Goal: Task Accomplishment & Management: Complete application form

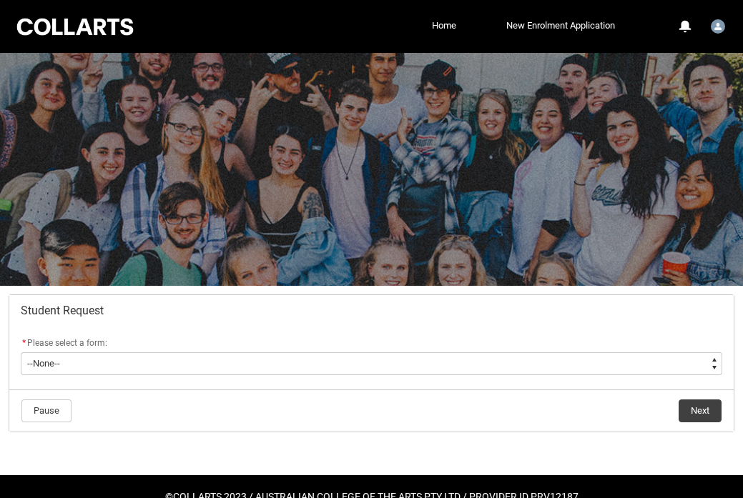
scroll to position [35, 0]
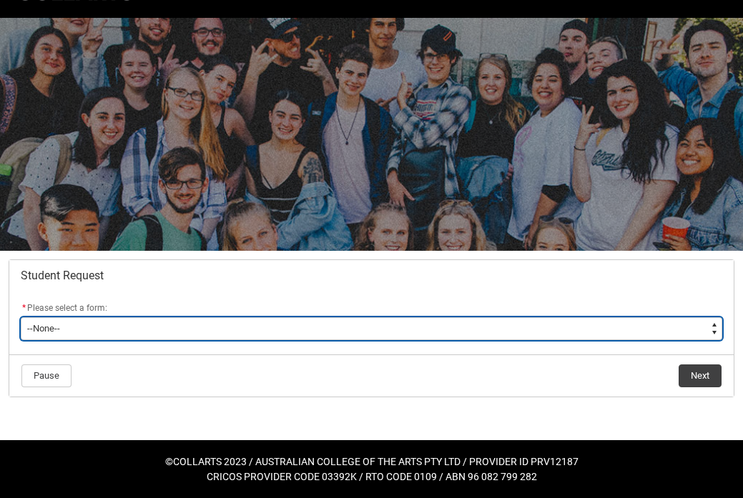
click at [325, 327] on select "--None-- Academic Transcript Application to Appeal Assignment Extension Change …" at bounding box center [372, 329] width 702 height 23
click at [250, 335] on select "--None-- Academic Transcript Application to Appeal Assignment Extension Change …" at bounding box center [372, 329] width 702 height 23
click at [246, 322] on select "--None-- Academic Transcript Application to Appeal Assignment Extension Change …" at bounding box center [372, 329] width 702 height 23
type lightning-select "Enrolment_Variation_Choice"
click at [21, 318] on select "--None-- Academic Transcript Application to Appeal Assignment Extension Change …" at bounding box center [372, 329] width 702 height 23
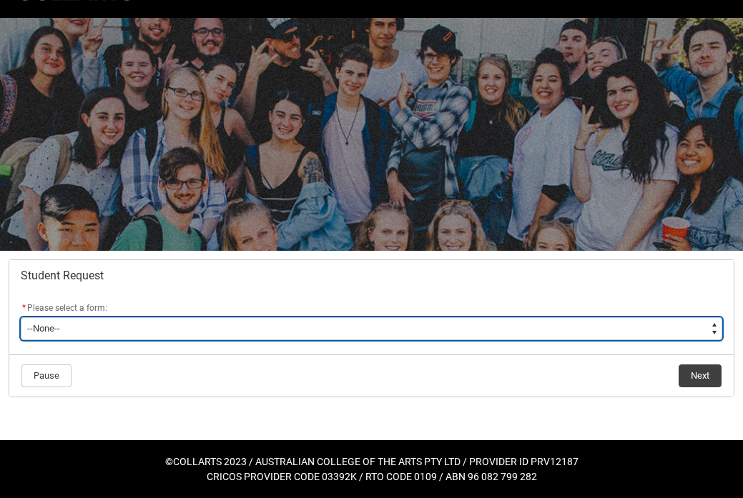
select select "Enrolment_Variation_Choice"
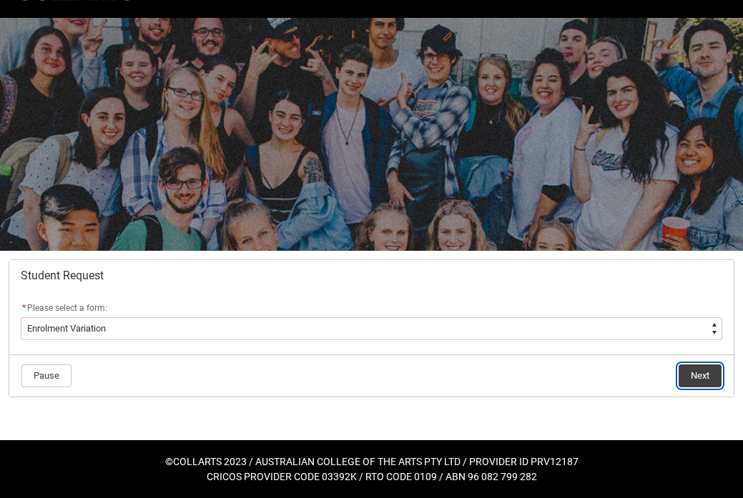
click at [697, 374] on button "Next" at bounding box center [700, 376] width 43 height 23
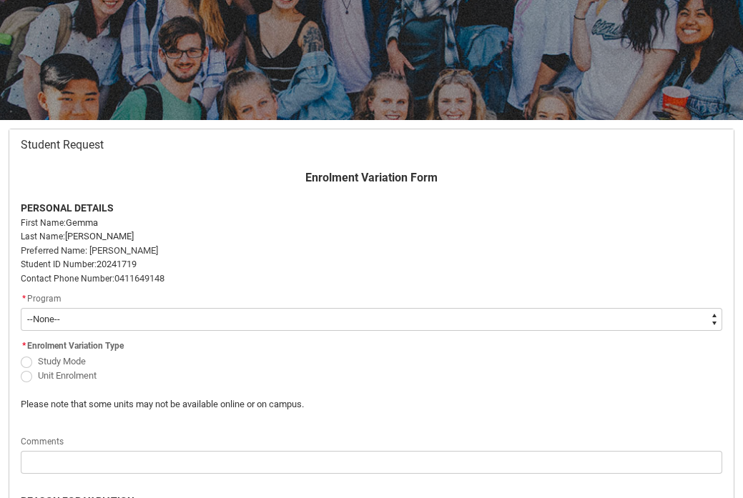
scroll to position [169, 0]
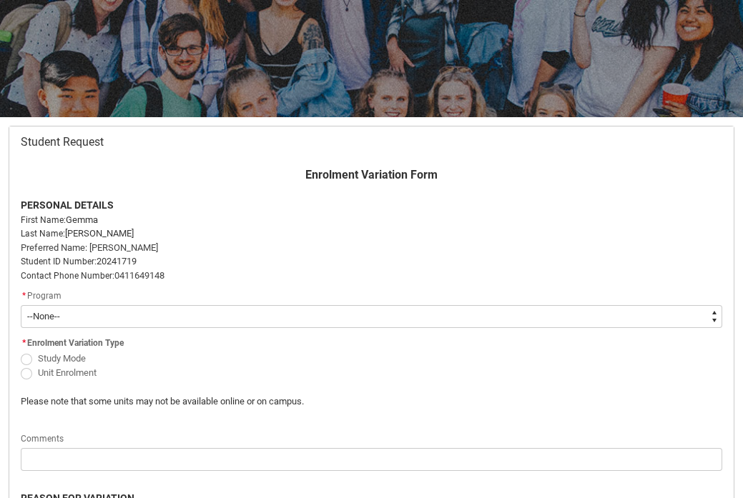
click at [218, 316] on select "--None-- Bachelor of Graphic and Digital Design" at bounding box center [372, 316] width 702 height 23
type lightning-select "recordPicklist_ProgramEnrollment.a0jOZ000003Ed6DYAS"
click at [21, 305] on select "--None-- Bachelor of Graphic and Digital Design" at bounding box center [372, 316] width 702 height 23
select select "recordPicklist_ProgramEnrollment.a0jOZ000003Ed6DYAS"
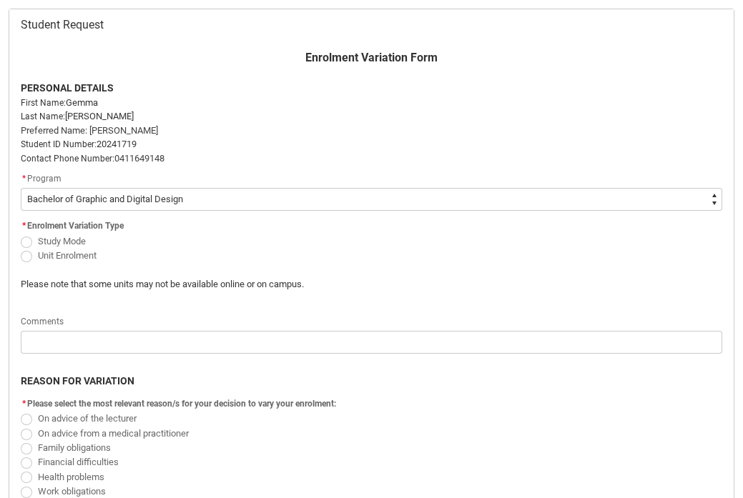
scroll to position [282, 0]
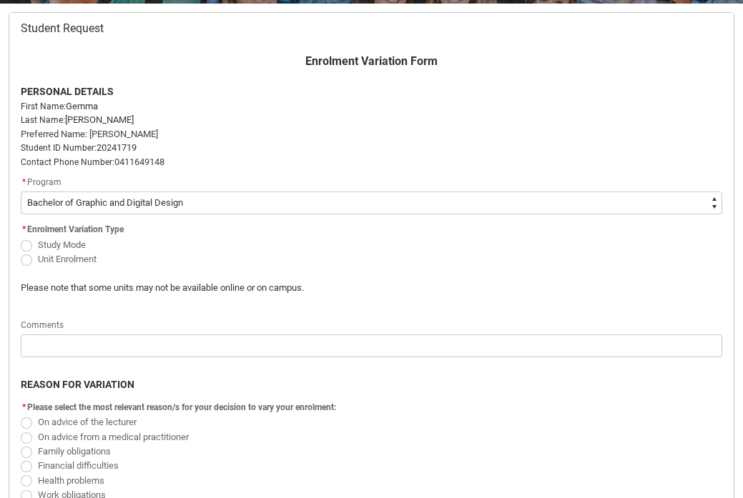
click at [27, 244] on span "Redu_Student_Request flow" at bounding box center [26, 245] width 11 height 11
click at [21, 237] on input "Study Mode" at bounding box center [20, 237] width 1 height 1
radio input "true"
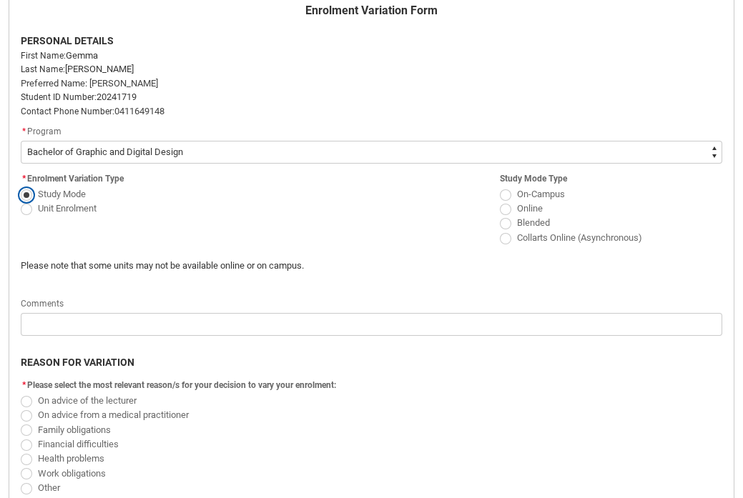
scroll to position [334, 0]
click at [506, 195] on span "Redu_Student_Request flow" at bounding box center [505, 194] width 11 height 11
click at [500, 186] on input "On-Campus" at bounding box center [499, 185] width 1 height 1
radio input "true"
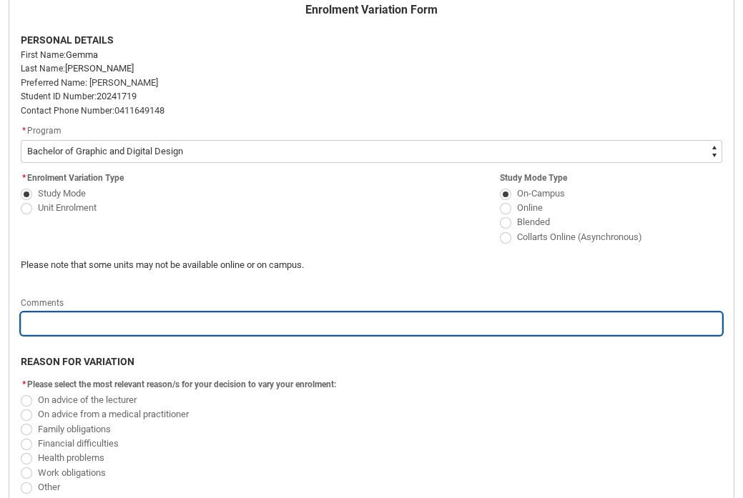
click at [411, 318] on input "Redu_Student_Request flow" at bounding box center [372, 324] width 702 height 23
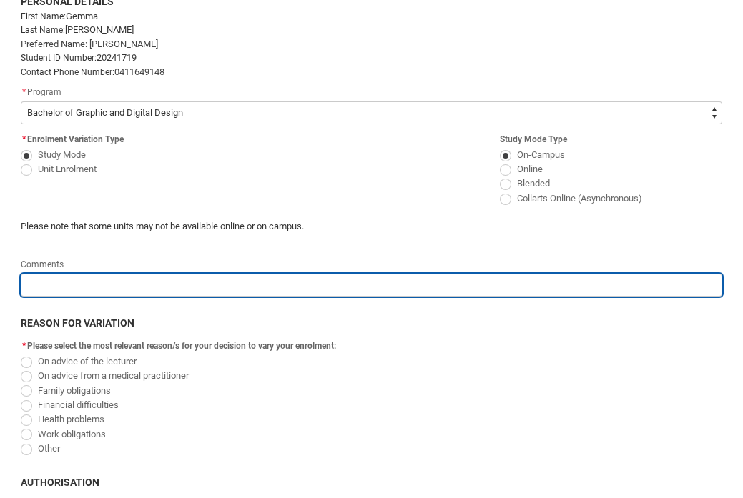
scroll to position [380, 0]
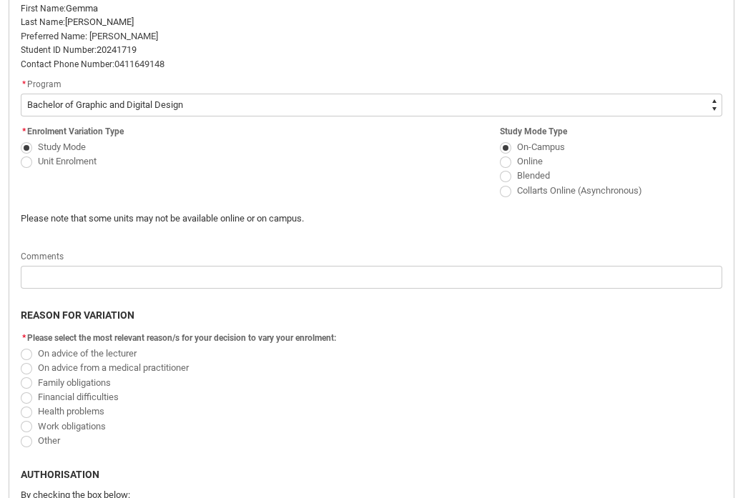
click at [29, 158] on span "Redu_Student_Request flow" at bounding box center [26, 162] width 11 height 11
click at [21, 154] on input "Unit Enrolment" at bounding box center [20, 153] width 1 height 1
radio input "true"
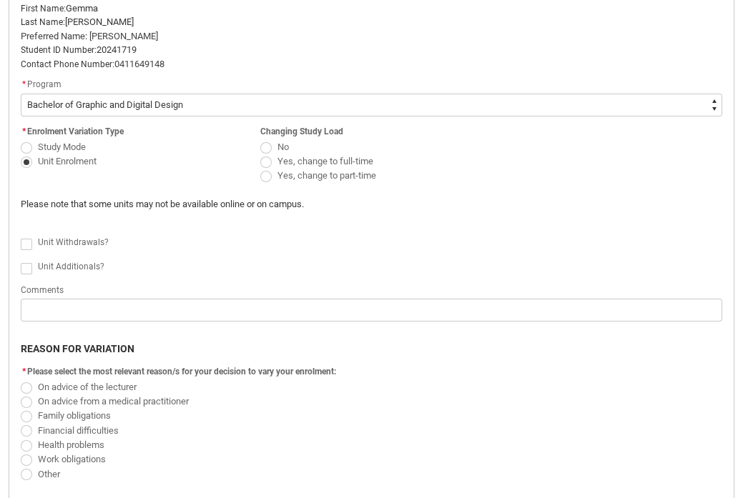
click at [265, 159] on span "Redu_Student_Request flow" at bounding box center [265, 162] width 11 height 11
click at [260, 154] on input "Yes, change to full-time" at bounding box center [260, 153] width 1 height 1
radio input "true"
click at [24, 269] on span "Redu_Student_Request flow" at bounding box center [26, 268] width 11 height 11
click at [21, 261] on input "Redu_Student_Request flow" at bounding box center [20, 260] width 1 height 1
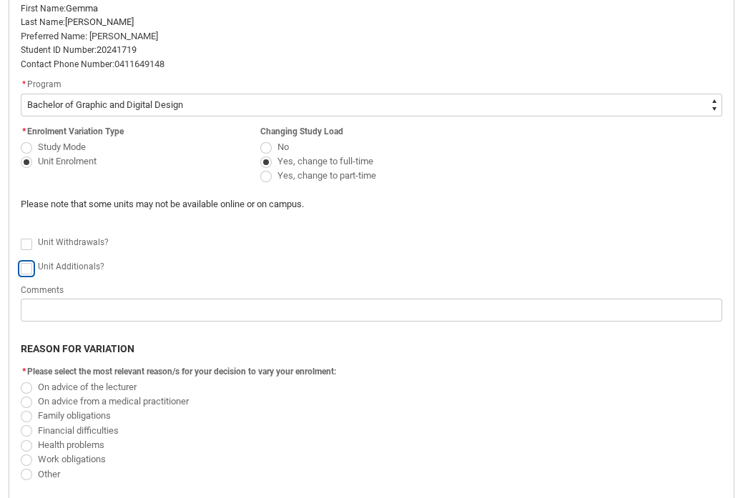
type lightning-input "true"
checkbox input "true"
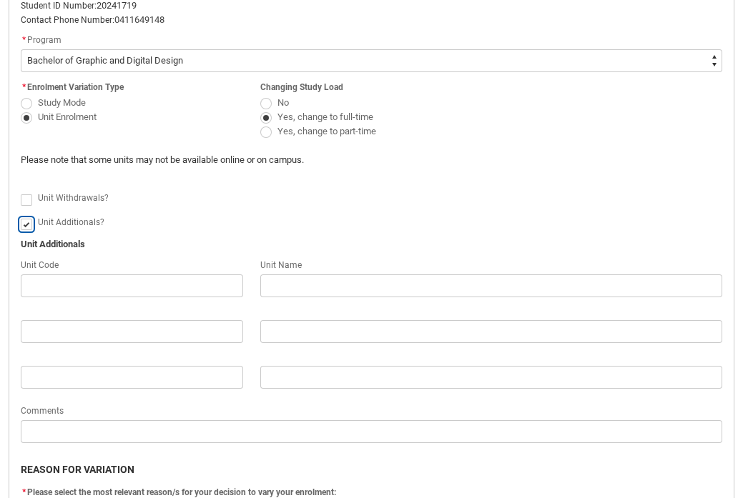
scroll to position [418, 0]
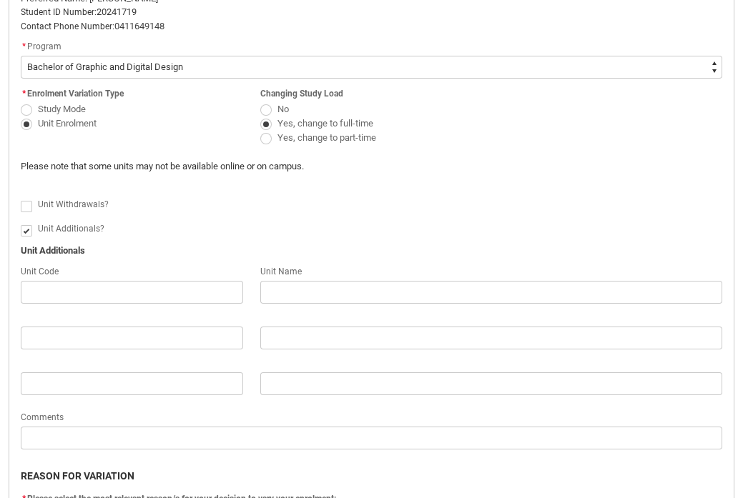
click at [22, 235] on span "Redu_Student_Request flow" at bounding box center [26, 230] width 11 height 11
click at [21, 223] on input "Redu_Student_Request flow" at bounding box center [20, 222] width 1 height 1
type lightning-input "false"
checkbox input "false"
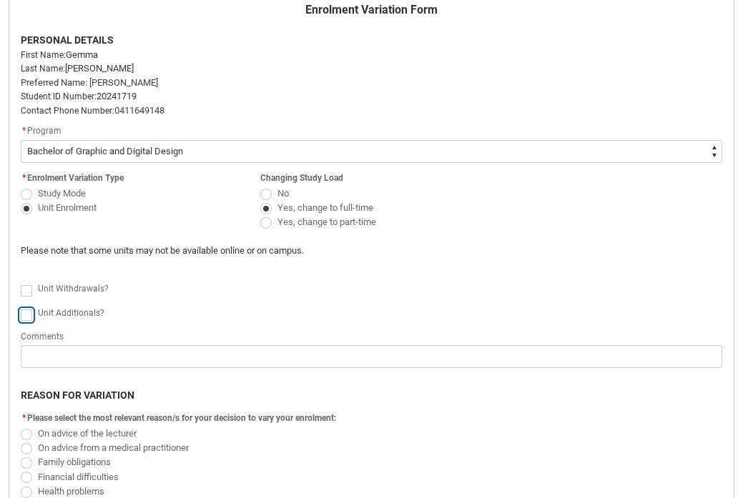
scroll to position [335, 0]
click at [27, 308] on span "Redu_Student_Request flow" at bounding box center [29, 314] width 17 height 14
click at [21, 313] on span "Redu_Student_Request flow" at bounding box center [26, 314] width 11 height 11
click at [21, 307] on input "Redu_Student_Request flow" at bounding box center [20, 306] width 1 height 1
type lightning-input "true"
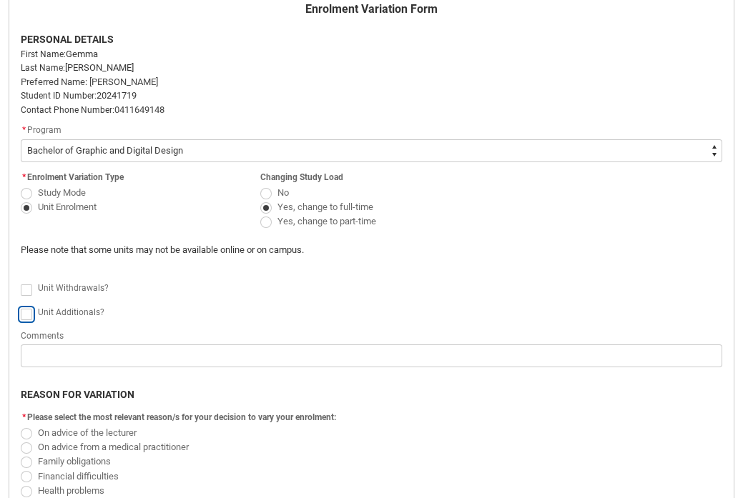
checkbox input "true"
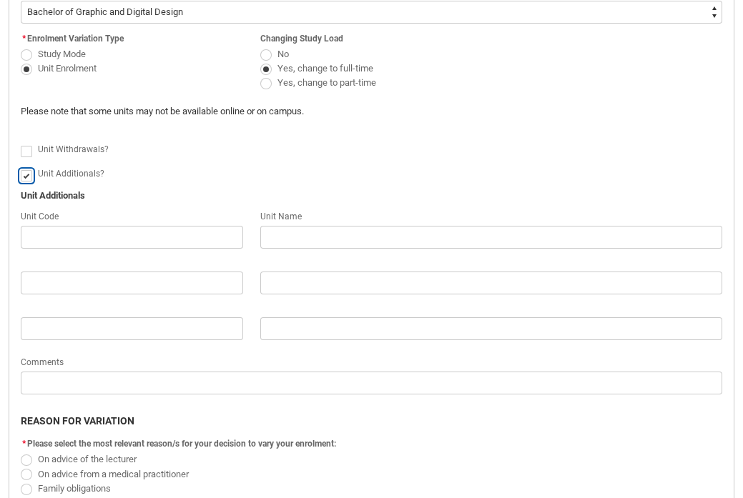
scroll to position [517, 0]
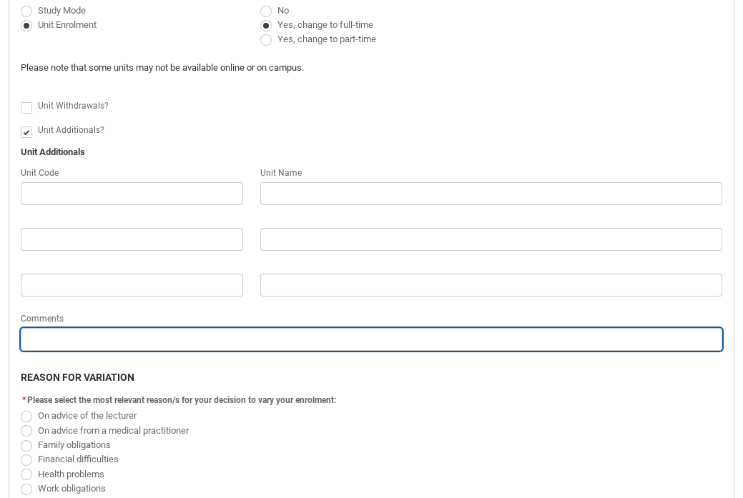
click at [55, 340] on input "Redu_Student_Request flow" at bounding box center [372, 339] width 702 height 23
type lightning-primitive-input-simple "I"
type input "I"
type lightning-primitive-input-simple "I"
type input "I"
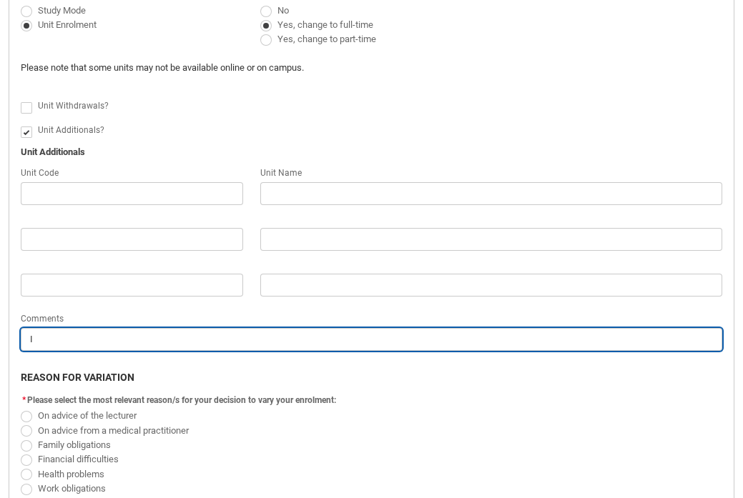
type lightning-primitive-input-simple "I a"
type input "I a"
type lightning-primitive-input-simple "I am"
type input "I am"
type lightning-primitive-input-simple "I am"
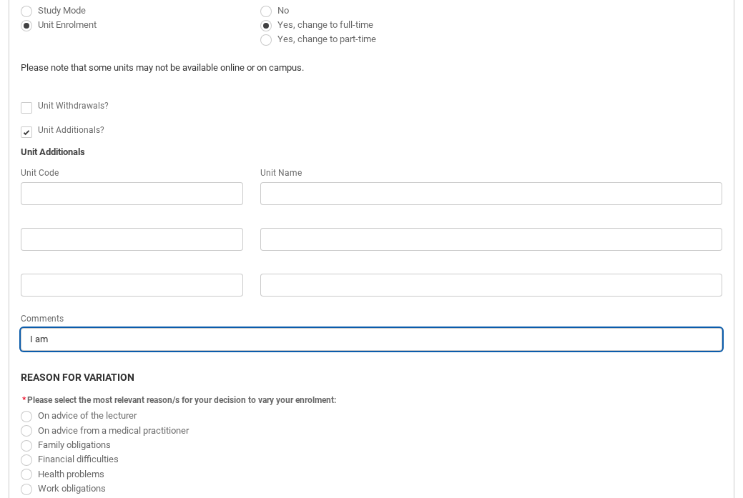
type input "I am"
type lightning-primitive-input-simple "I am n"
type input "I am n"
type lightning-primitive-input-simple "I am no"
type input "I am no"
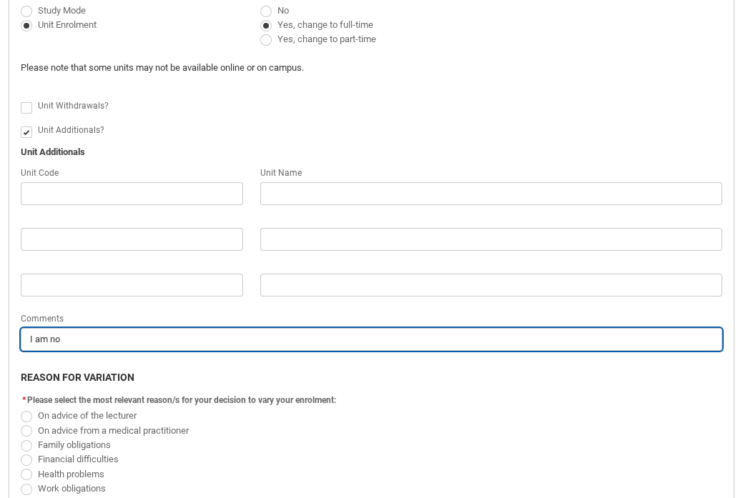
type lightning-primitive-input-simple "I am not"
type input "I am not"
type lightning-primitive-input-simple "I am not"
type input "I am not"
type lightning-primitive-input-simple "I am not s"
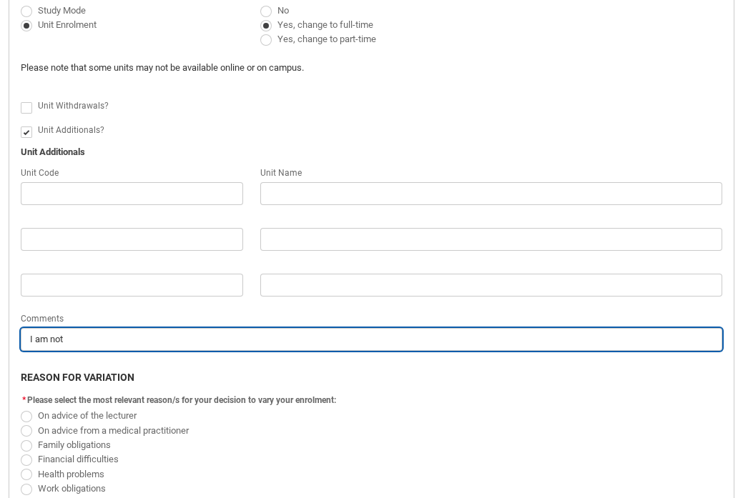
type input "I am not s"
type lightning-primitive-input-simple "I am not su"
type input "I am not su"
type lightning-primitive-input-simple "I am not sur"
type input "I am not sur"
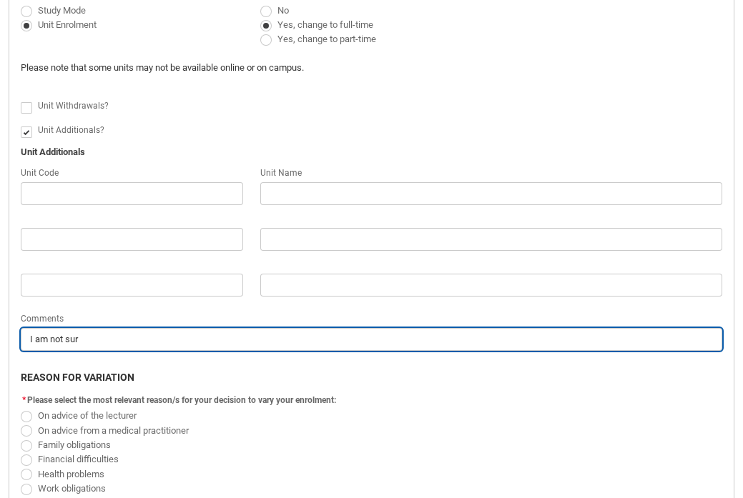
type lightning-primitive-input-simple "I am not sure"
type input "I am not sure"
type lightning-primitive-input-simple "I am not sure"
type input "I am not sure"
type lightning-primitive-input-simple "I am not sure w"
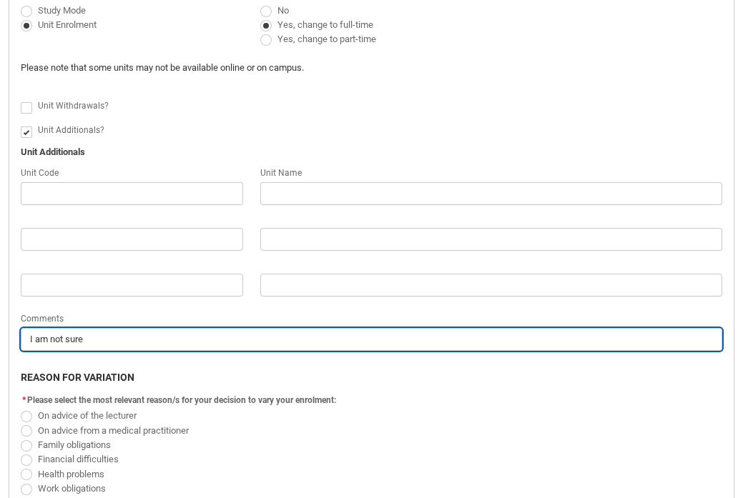
type input "I am not sure w"
type lightning-primitive-input-simple "I am not sure wh"
type input "I am not sure wh"
type lightning-primitive-input-simple "I am not sure wha"
type input "I am not sure wha"
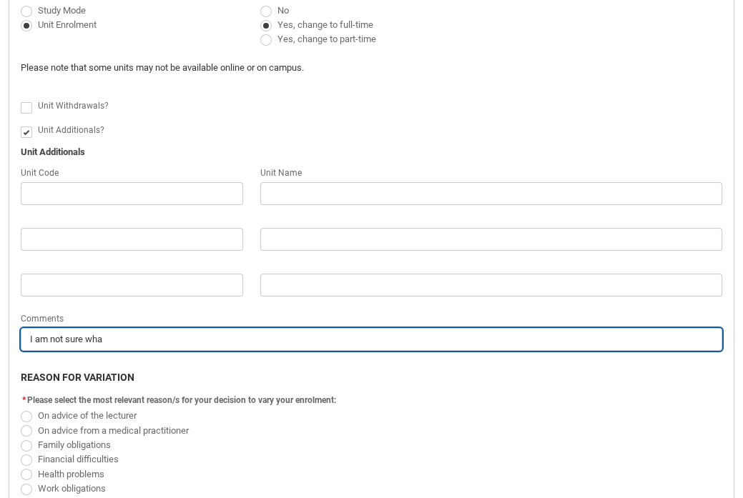
type lightning-primitive-input-simple "I am not sure what"
type input "I am not sure what"
type lightning-primitive-input-simple "I am not sure what"
type input "I am not sure what"
type lightning-primitive-input-simple "I am not sure what w"
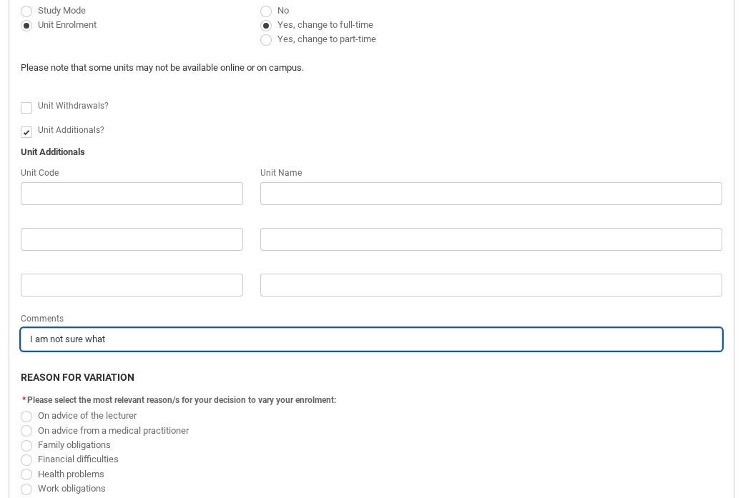
type input "I am not sure what w"
type lightning-primitive-input-simple "I am not sure what wo"
type input "I am not sure what wo"
type lightning-primitive-input-simple "I am not sure what wou"
type input "I am not sure what wou"
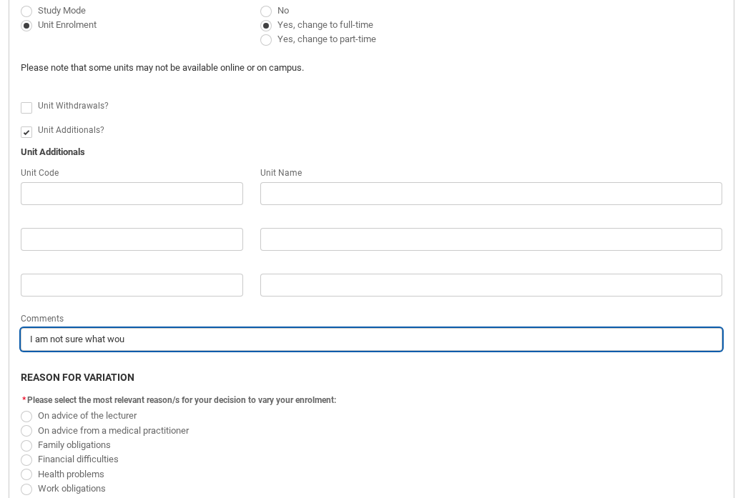
type lightning-primitive-input-simple "I am not sure what woul"
type input "I am not sure what woul"
type lightning-primitive-input-simple "I am not sure what would"
type input "I am not sure what would"
type lightning-primitive-input-simple "I am not sure what would"
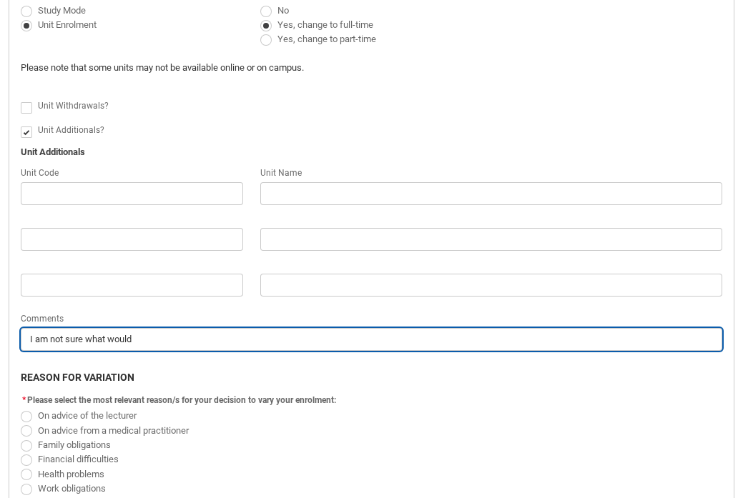
type input "I am not sure what would"
type lightning-primitive-input-simple "I am not sure what would b"
type input "I am not sure what would b"
type lightning-primitive-input-simple "I am not sure what would be"
type input "I am not sure what would be"
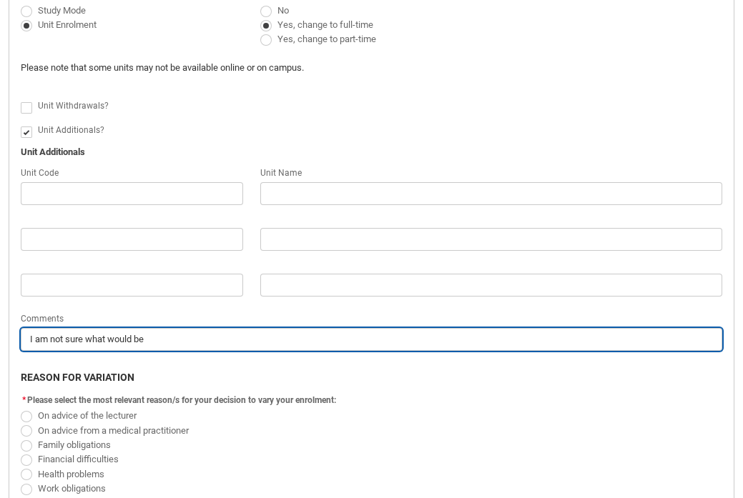
type lightning-primitive-input-simple "I am not sure what would be"
type input "I am not sure what would be"
type lightning-primitive-input-simple "I am not sure what would be a"
type input "I am not sure what would be a"
type lightning-primitive-input-simple "I am not sure what would be ad"
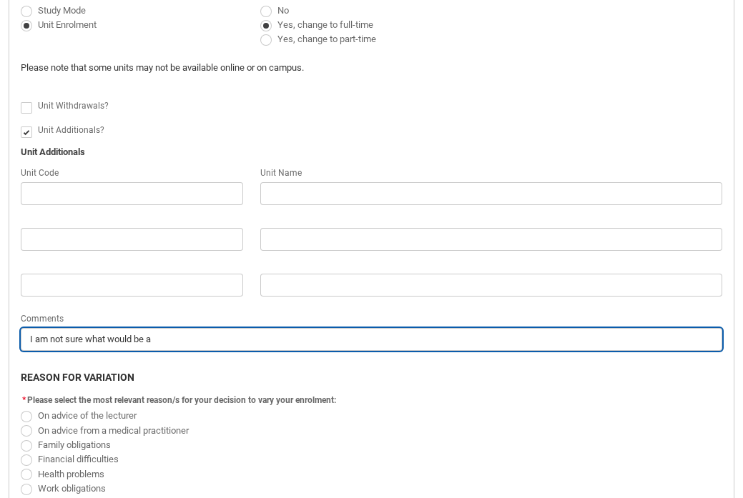
type input "I am not sure what would be ad"
type lightning-primitive-input-simple "I am not sure what would be add"
type input "I am not sure what would be add"
type lightning-primitive-input-simple "I am not sure what would be adde"
type input "I am not sure what would be adde"
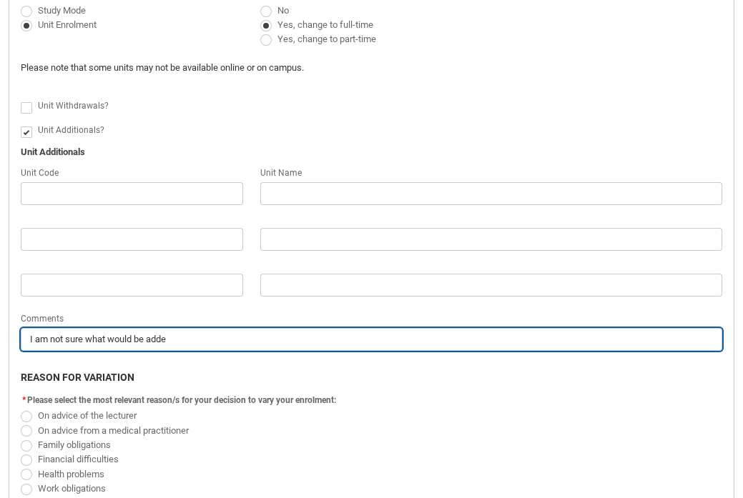
type lightning-primitive-input-simple "I am not sure what would be added"
type input "I am not sure what would be added"
type lightning-primitive-input-simple "I am not sure what would be added"
type input "I am not sure what would be added"
type lightning-primitive-input-simple "I am not sure what would be added o"
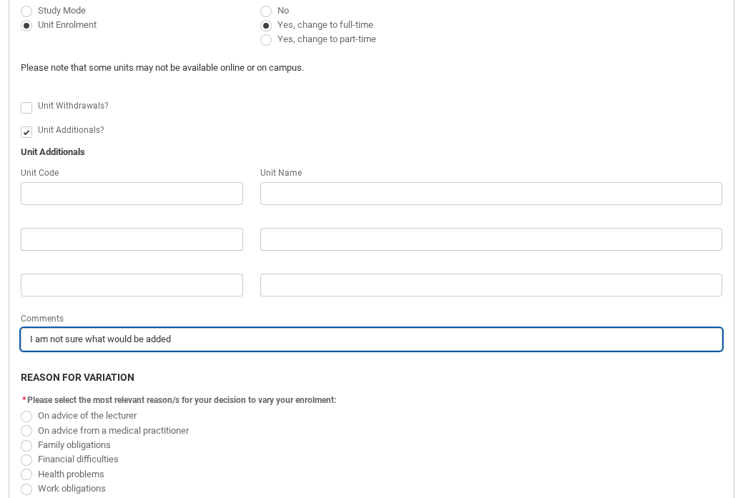
type input "I am not sure what would be added o"
type lightning-primitive-input-simple "I am not sure what would be added"
type input "I am not sure what would be added"
type lightning-primitive-input-simple "I am not sure what would be added"
type input "I am not sure what would be added"
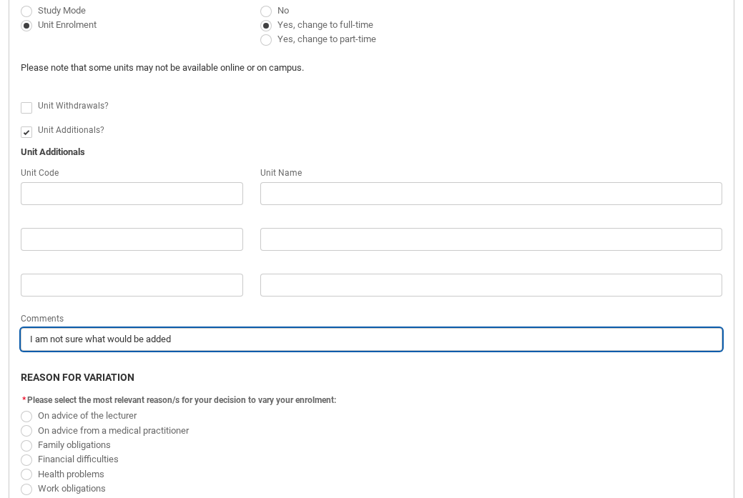
type lightning-primitive-input-simple "I am not sure what would be adde"
type input "I am not sure what would be adde"
type lightning-primitive-input-simple "I am not sure what would be add"
type input "I am not sure what would be add"
type lightning-primitive-input-simple "I am not sure what would be ad"
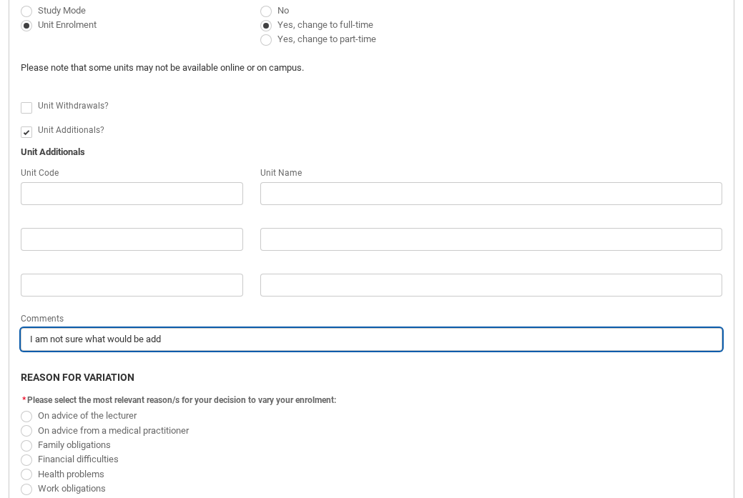
type input "I am not sure what would be ad"
type lightning-primitive-input-simple "I am not sure what would be a"
type input "I am not sure what would be a"
type lightning-primitive-input-simple "I am not sure what would be"
type input "I am not sure what would be"
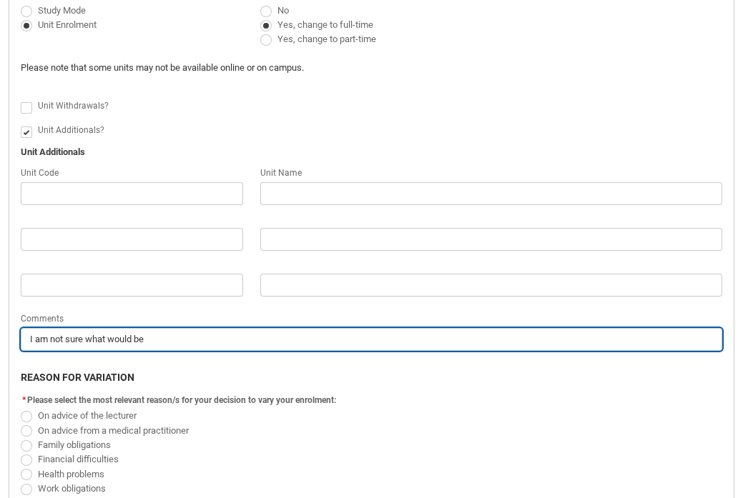
type lightning-primitive-input-simple "I am not sure what would be"
type input "I am not sure what would be"
type lightning-primitive-input-simple "I am not sure what would b"
type input "I am not sure what would b"
type lightning-primitive-input-simple "I am not sure what would"
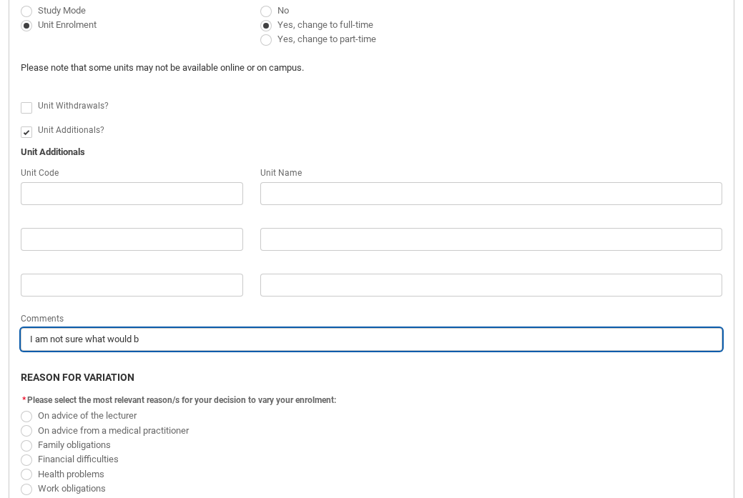
type input "I am not sure what would"
type lightning-primitive-input-simple "I am not sure what would"
type input "I am not sure what would"
type lightning-primitive-input-simple "I am not sure what woul"
type input "I am not sure what woul"
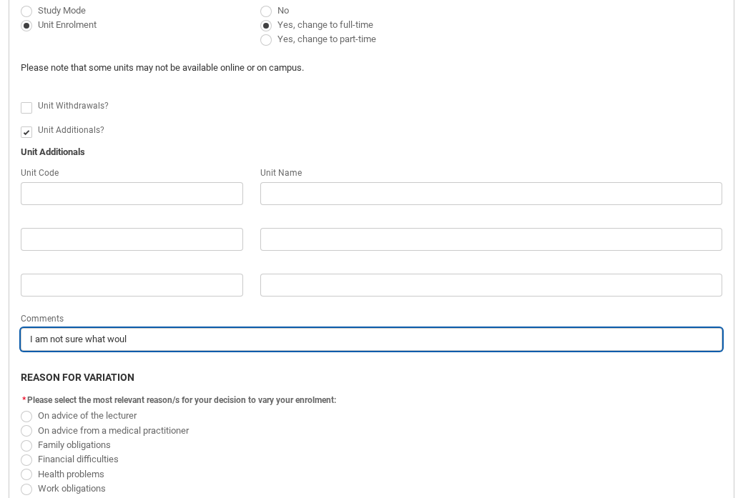
type lightning-primitive-input-simple "I am not sure what wou"
type input "I am not sure what wou"
type lightning-primitive-input-simple "I am not sure what wo"
type input "I am not sure what wo"
type lightning-primitive-input-simple "I am not sure what w"
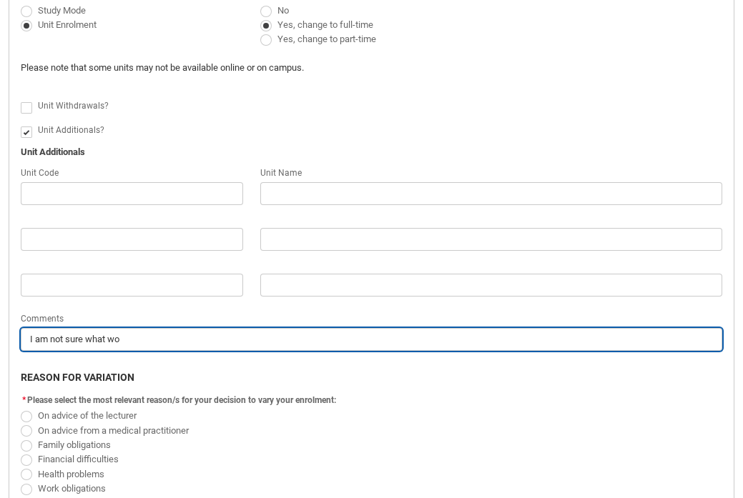
type input "I am not sure what w"
type lightning-primitive-input-simple "I am not sure what"
type input "I am not sure what"
type lightning-primitive-input-simple "I am not sure what"
type input "I am not sure what"
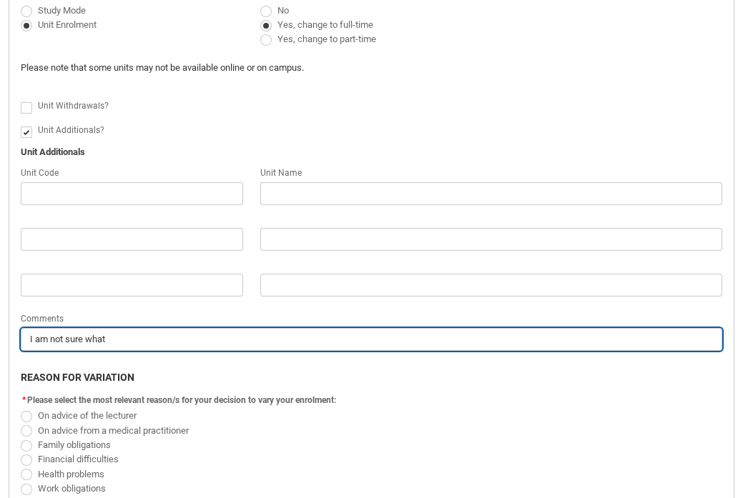
type lightning-primitive-input-simple "I am not sure wha"
type input "I am not sure wha"
type lightning-primitive-input-simple "I am not sure wh"
type input "I am not sure wh"
type lightning-primitive-input-simple "I am not sure w"
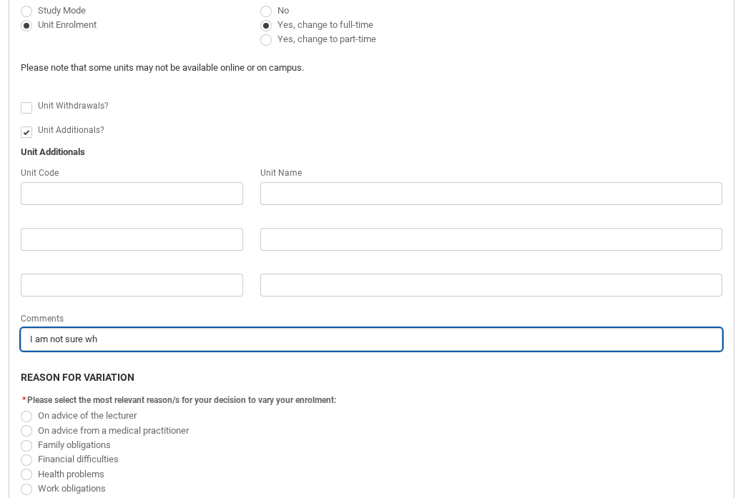
type input "I am not sure w"
type lightning-primitive-input-simple "I am not sure"
type input "I am not sure"
type lightning-primitive-input-simple "I am not sure"
type input "I am not sure"
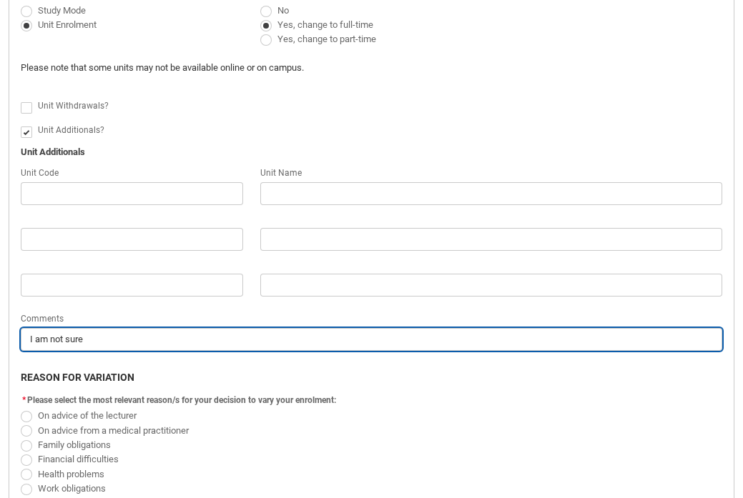
type lightning-primitive-input-simple "I am not sur"
type input "I am not sur"
type lightning-primitive-input-simple "I am not su"
type input "I am not su"
type lightning-primitive-input-simple "I am not s"
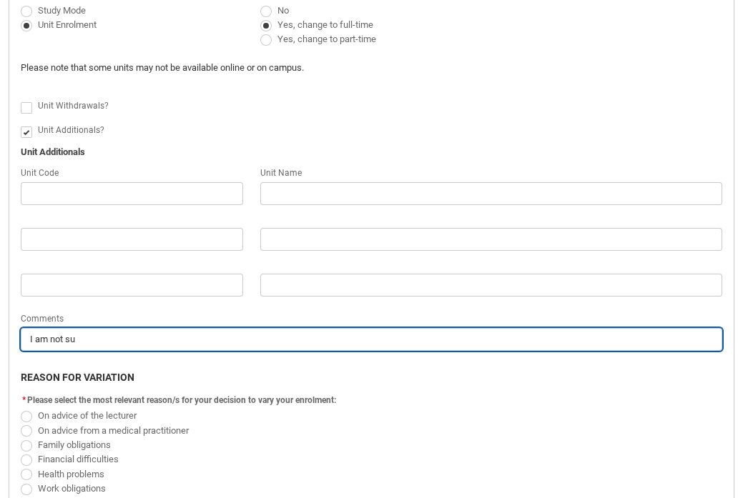
type input "I am not s"
type lightning-primitive-input-simple "I am not"
type input "I am not"
type lightning-primitive-input-simple "I am not"
type input "I am not"
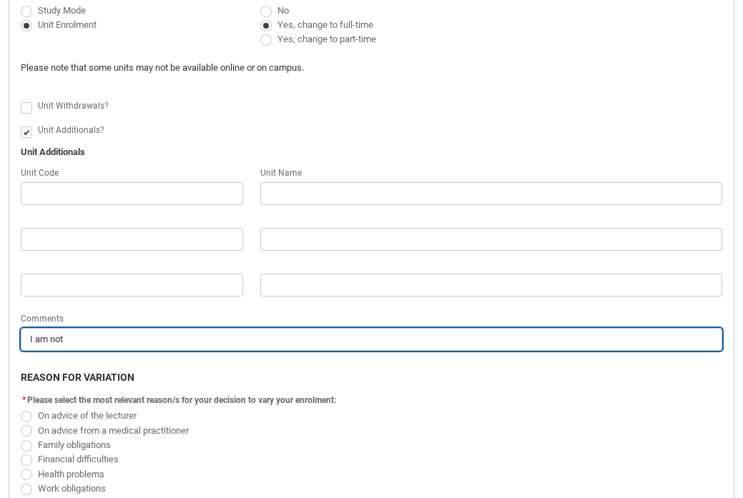
type lightning-primitive-input-simple "I am no"
type input "I am no"
type lightning-primitive-input-simple "I am n"
type input "I am n"
type lightning-primitive-input-simple "I am"
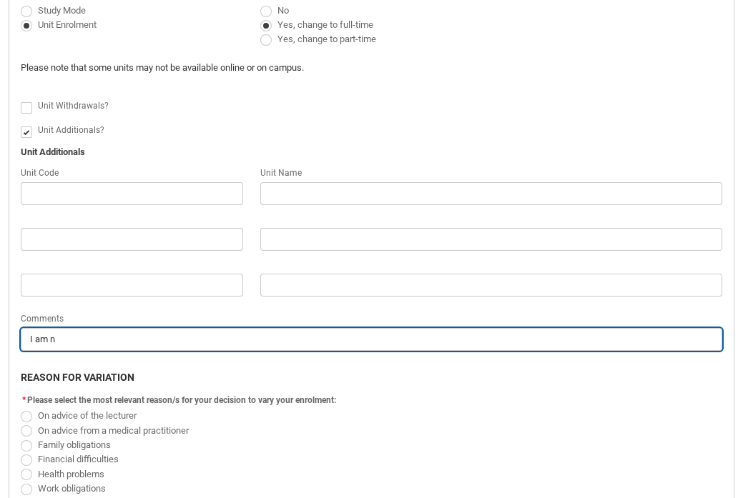
type input "I am"
type lightning-primitive-input-simple "I am"
type input "I am"
type lightning-primitive-input-simple "I a"
type input "I a"
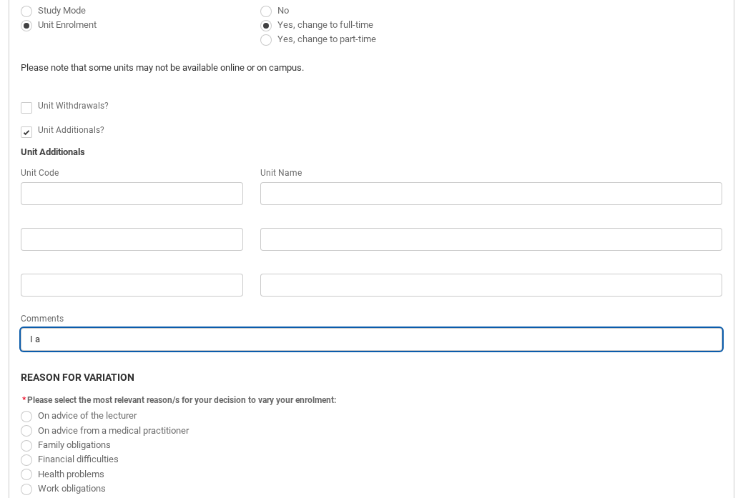
type lightning-primitive-input-simple "I"
type input "I"
type lightning-primitive-input-simple "I"
type input "I"
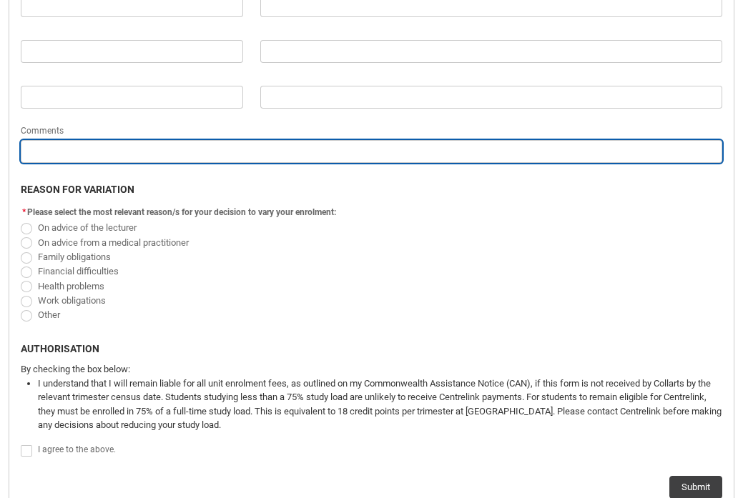
scroll to position [816, 0]
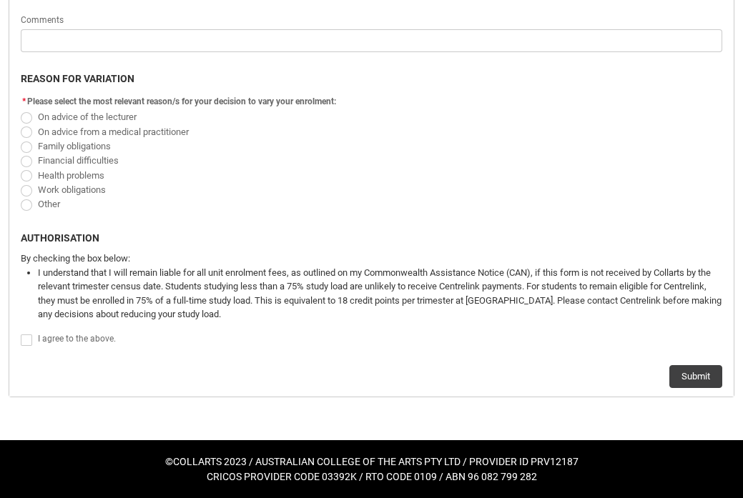
click at [29, 337] on span "Redu_Student_Request flow" at bounding box center [26, 340] width 11 height 11
click at [21, 333] on input "Redu_Student_Request flow" at bounding box center [20, 333] width 1 height 1
type lightning-input "true"
checkbox input "true"
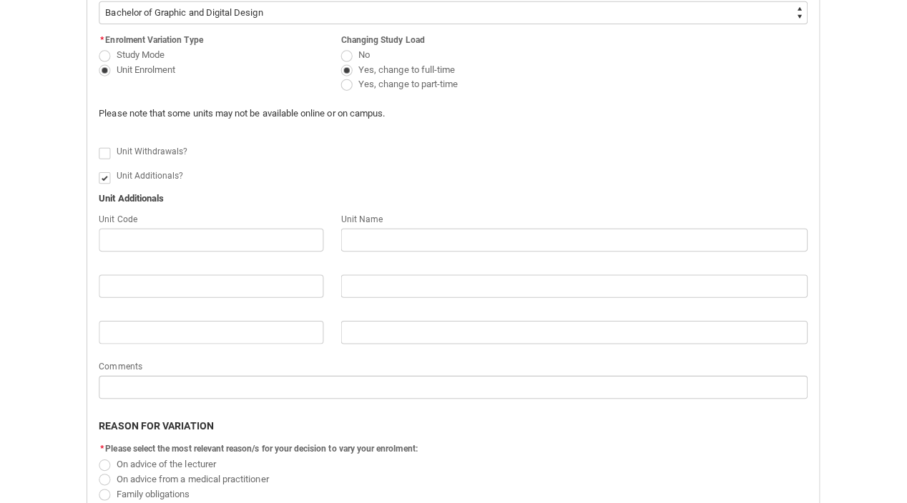
scroll to position [471, 0]
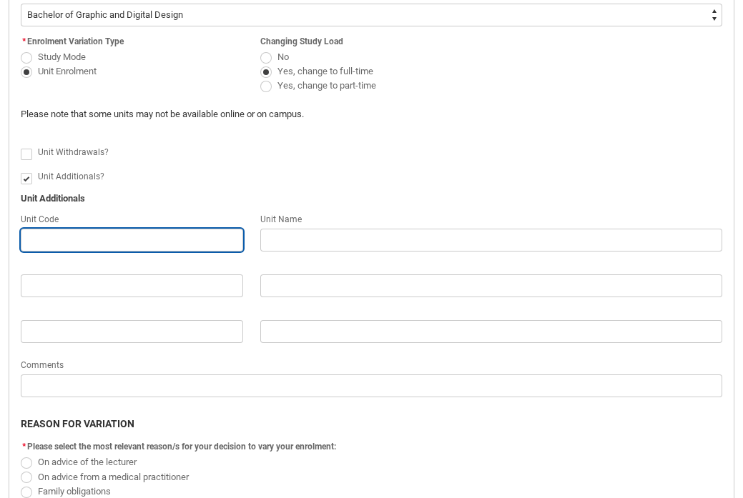
click at [95, 246] on input "Redu_Student_Request flow" at bounding box center [132, 240] width 222 height 23
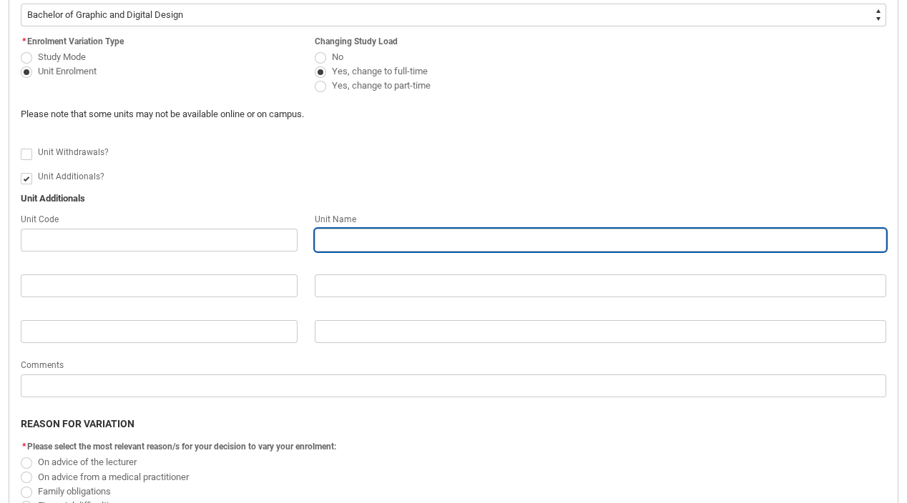
click at [372, 240] on input "Redu_Student_Request flow" at bounding box center [600, 240] width 571 height 23
paste input "DESIGN SYSTEMS"
type lightning-primitive-input-simple "DESIGN SYSTEMS"
type input "DESIGN SYSTEMS"
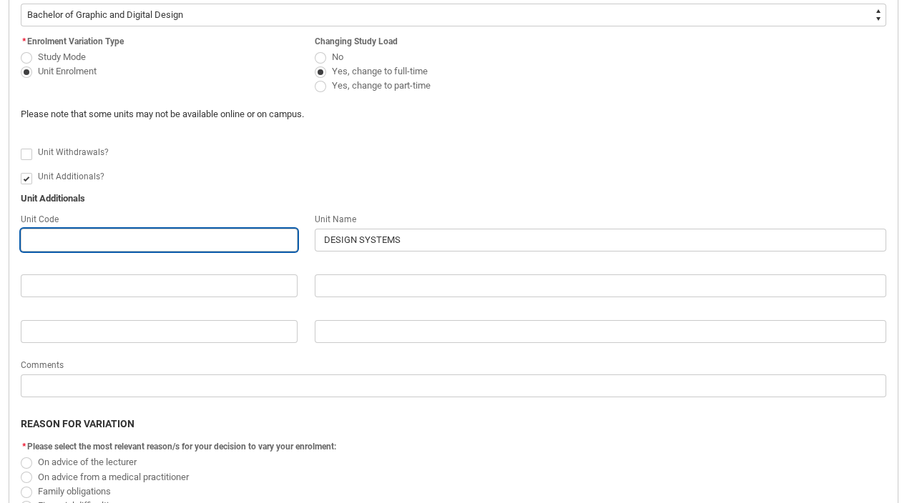
click at [190, 236] on input "Redu_Student_Request flow" at bounding box center [159, 240] width 277 height 23
paste input "GDDP4"
type lightning-primitive-input-simple "GDDP4"
type input "GDDP4"
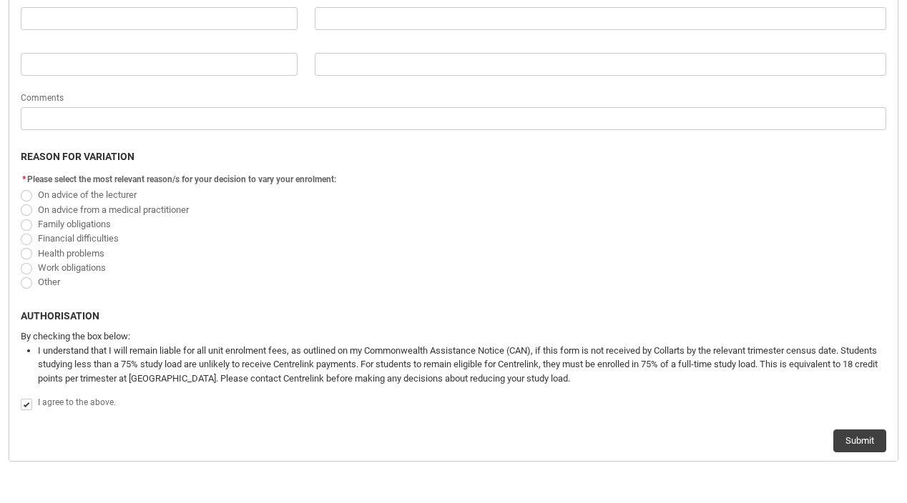
scroll to position [737, 0]
click at [22, 276] on span "Other" at bounding box center [453, 282] width 865 height 14
click at [32, 280] on label "Other" at bounding box center [43, 282] width 45 height 11
click at [21, 275] on input "Other" at bounding box center [20, 275] width 1 height 1
radio input "true"
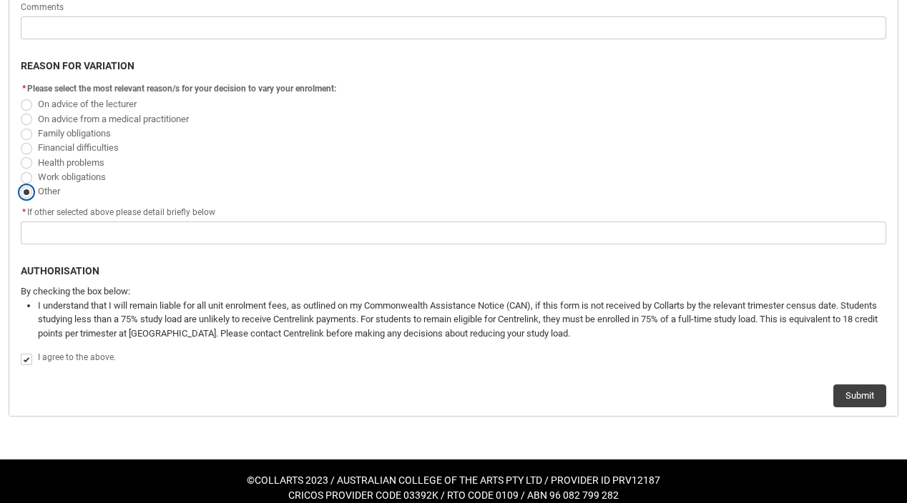
scroll to position [842, 0]
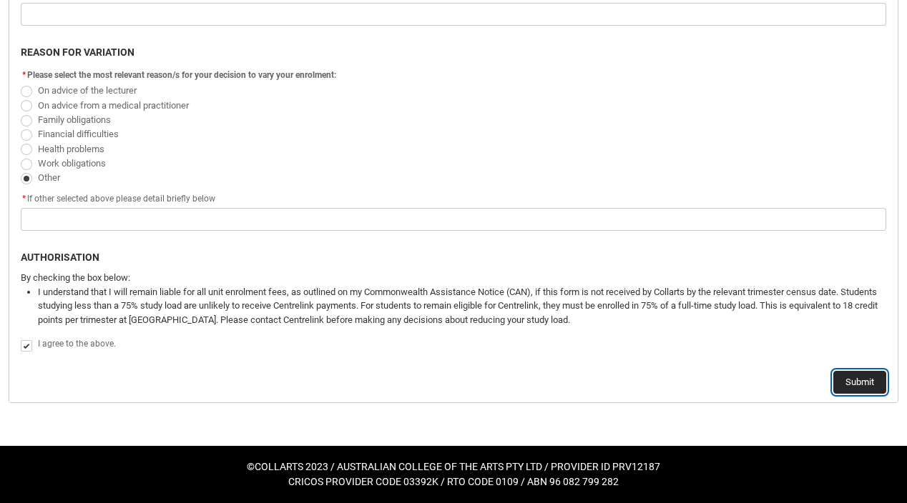
click at [742, 375] on button "Submit" at bounding box center [859, 382] width 53 height 23
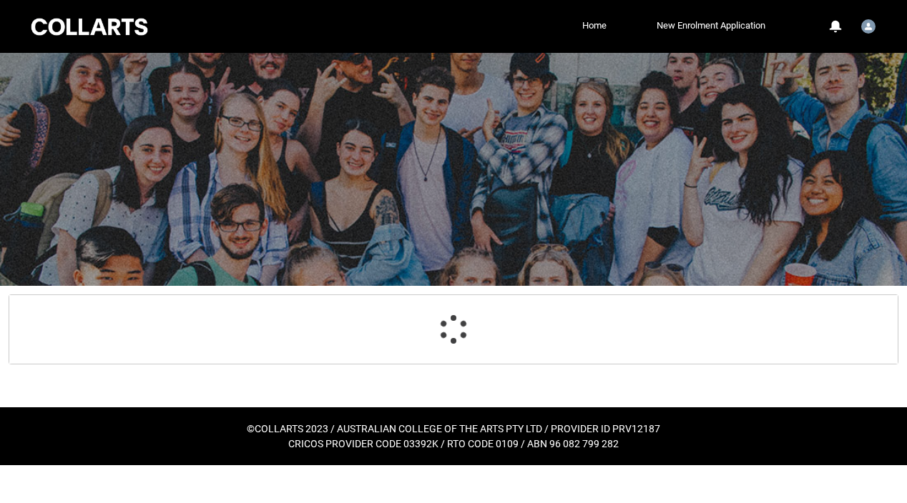
scroll to position [810, 0]
select select "recordPicklist_ProgramEnrollment.a0jOZ000003Ed6DYAS"
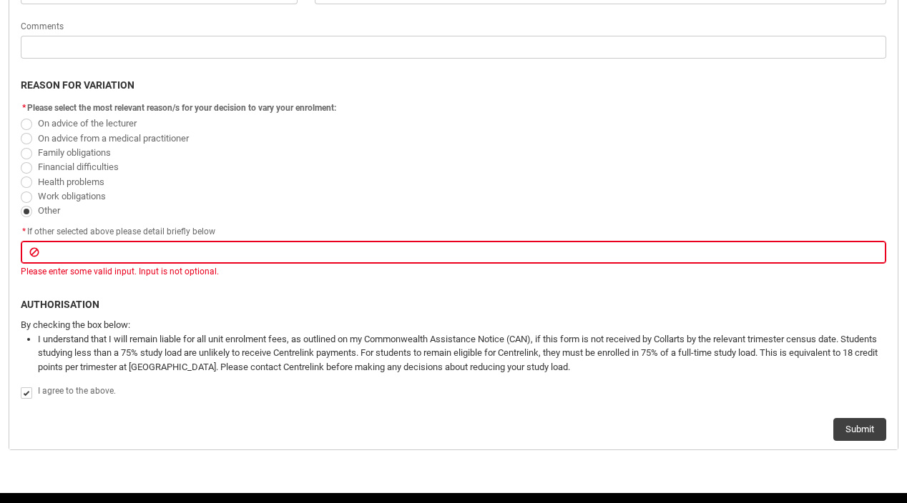
click at [265, 250] on input "Redu_Student_Request flow" at bounding box center [453, 252] width 865 height 23
type lightning-primitive-input-simple "B"
type input "B"
type lightning-primitive-input-simple "Be"
type input "Be"
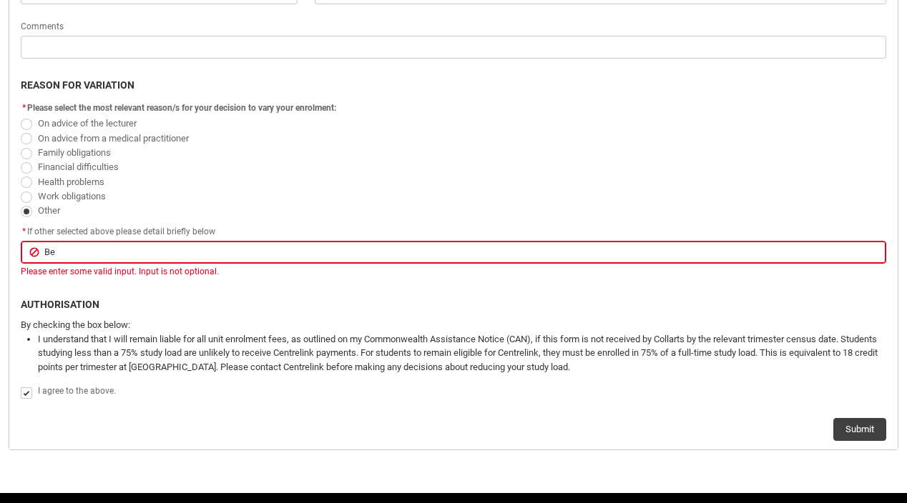
type lightning-primitive-input-simple "Bec"
type input "Bec"
type lightning-primitive-input-simple "Beca"
type input "Beca"
type lightning-primitive-input-simple "Becau"
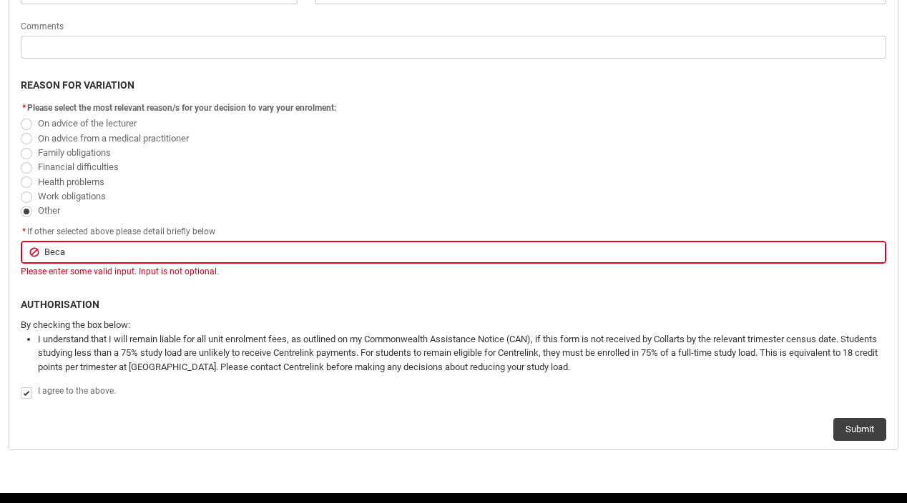
type input "Becau"
type lightning-primitive-input-simple "Becaus"
type input "Becaus"
type lightning-primitive-input-simple "Because"
type input "Because"
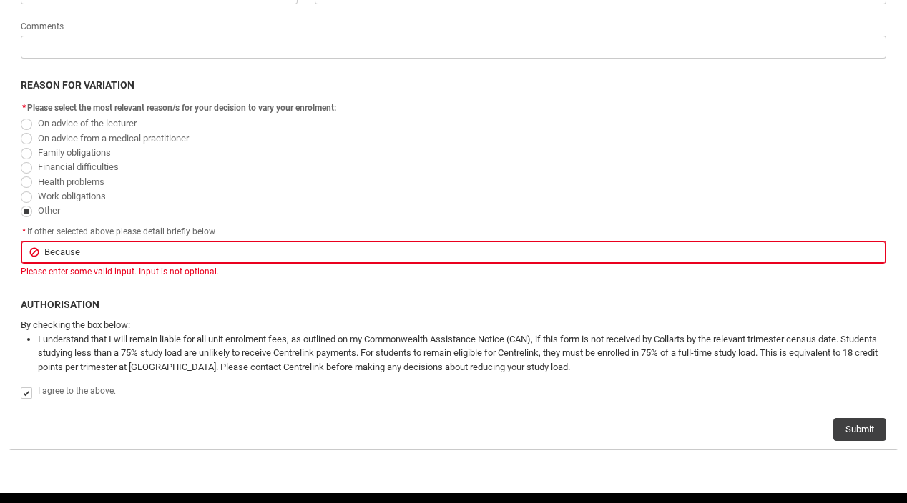
type lightning-primitive-input-simple "Because"
type input "Because"
type lightning-primitive-input-simple "Because i"
type input "Because i"
type lightning-primitive-input-simple "Because i"
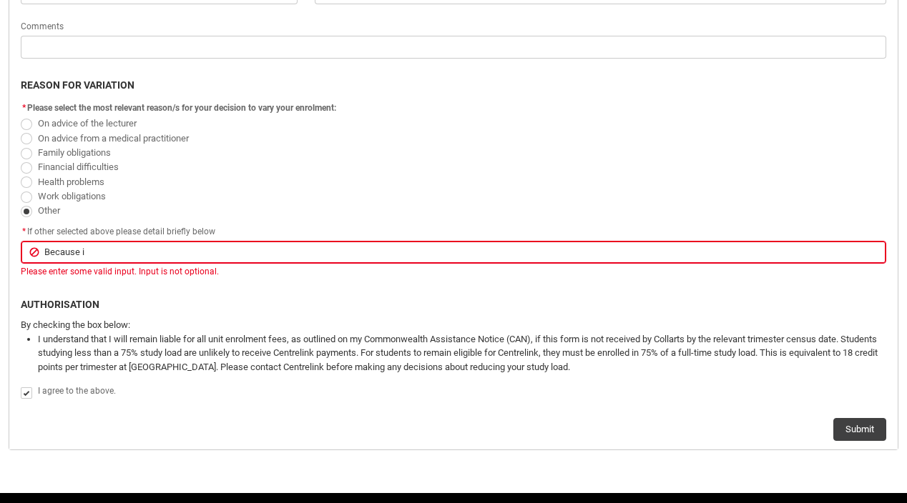
type input "Because i"
type lightning-primitive-input-simple "Because i"
type input "Because i"
type lightning-primitive-input-simple "Because"
type input "Because"
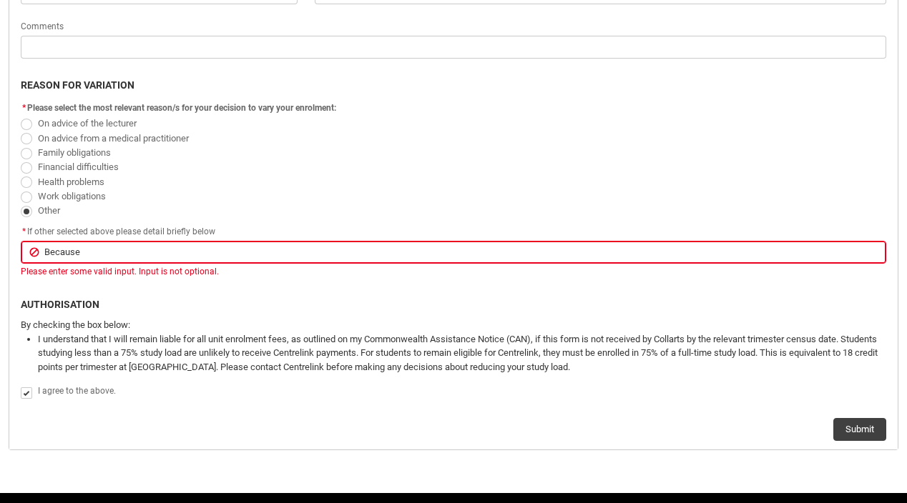
type lightning-primitive-input-simple "Because"
type input "Because"
type lightning-primitive-input-simple "Becaus"
type input "Becaus"
type lightning-primitive-input-simple "Becau"
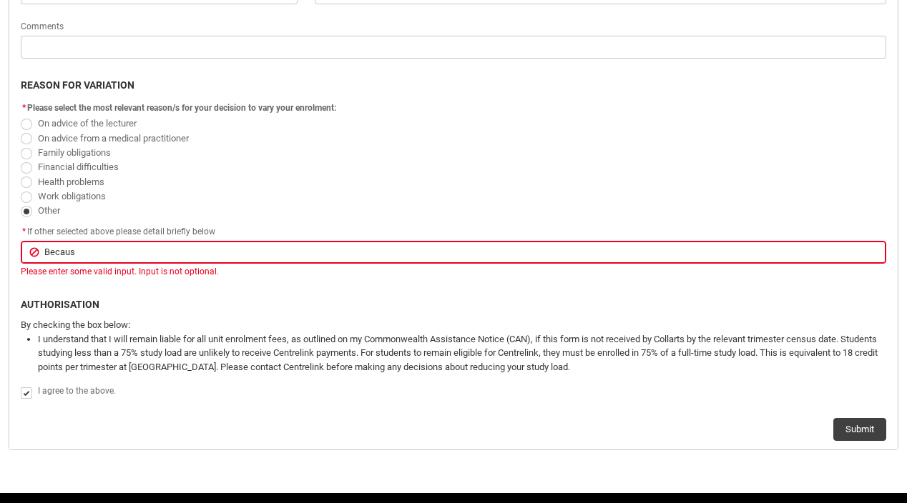
type input "Becau"
type lightning-primitive-input-simple "Beca"
type input "Beca"
type lightning-primitive-input-simple "Bec"
type input "Bec"
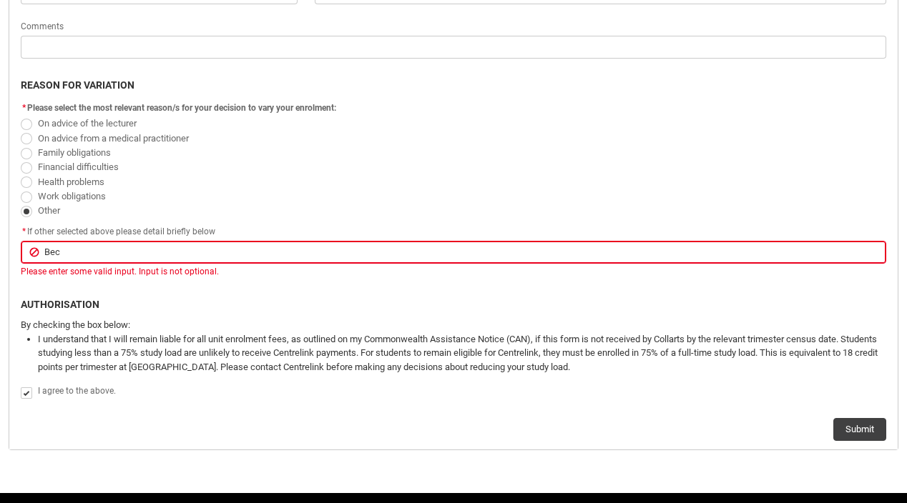
type lightning-primitive-input-simple "Be"
type input "Be"
type lightning-primitive-input-simple "B"
type input "B"
click at [742, 428] on button "Submit" at bounding box center [859, 429] width 53 height 23
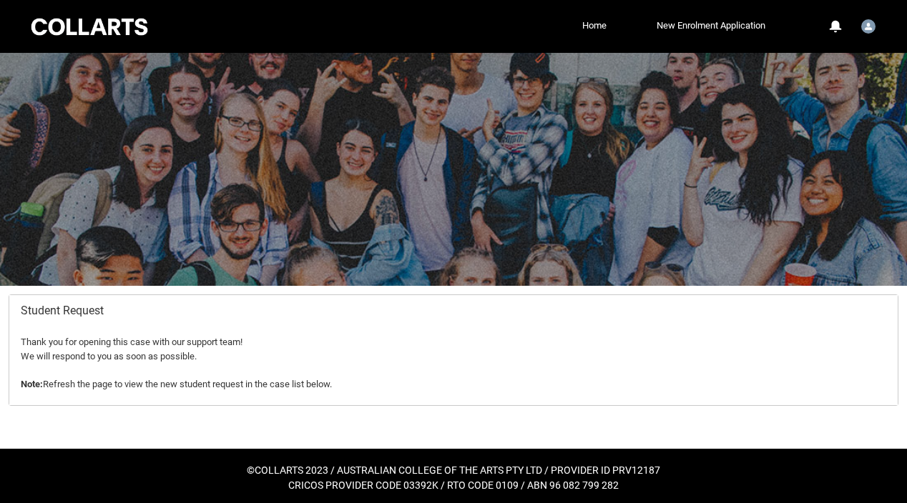
scroll to position [4, 0]
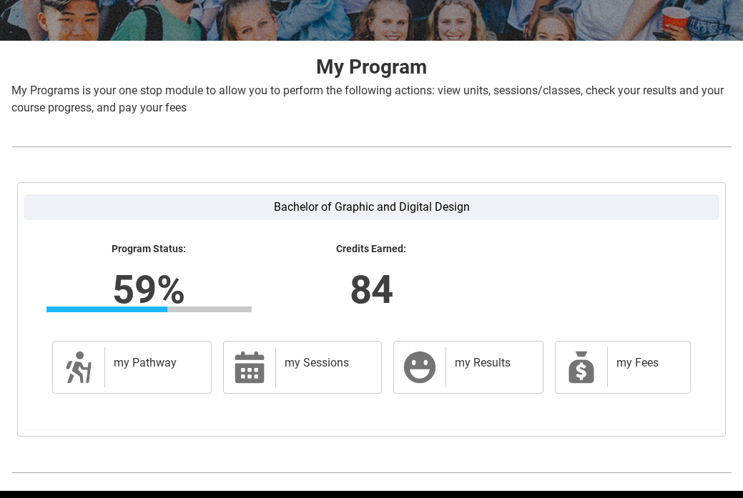
scroll to position [295, 0]
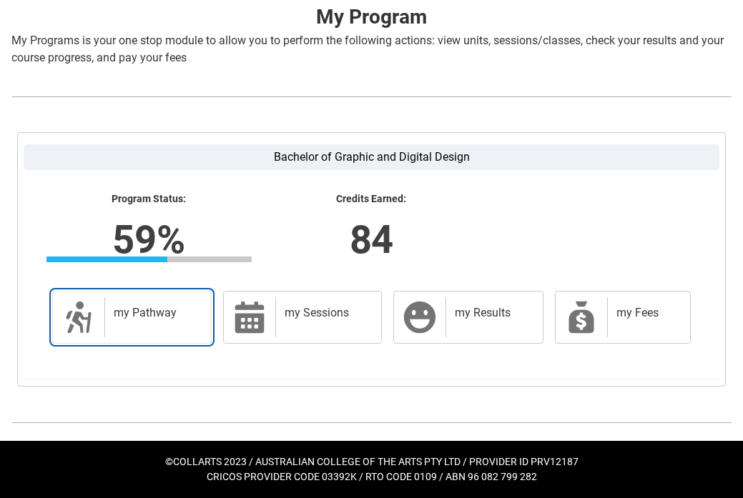
click at [176, 312] on h2 "my Pathway" at bounding box center [155, 313] width 83 height 14
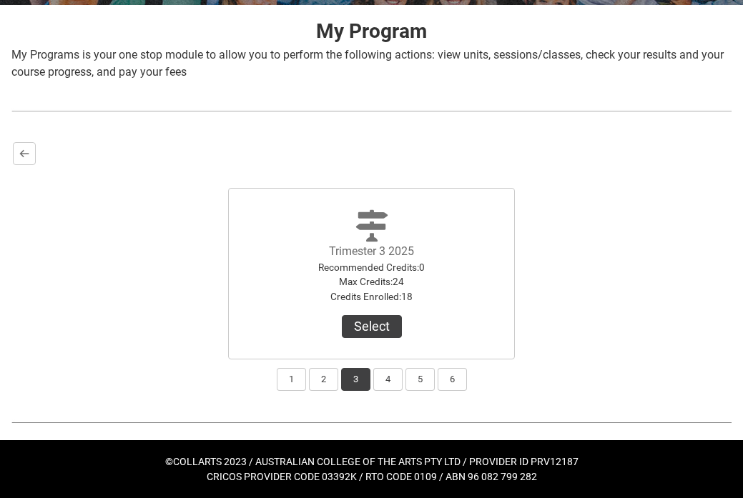
scroll to position [278, 0]
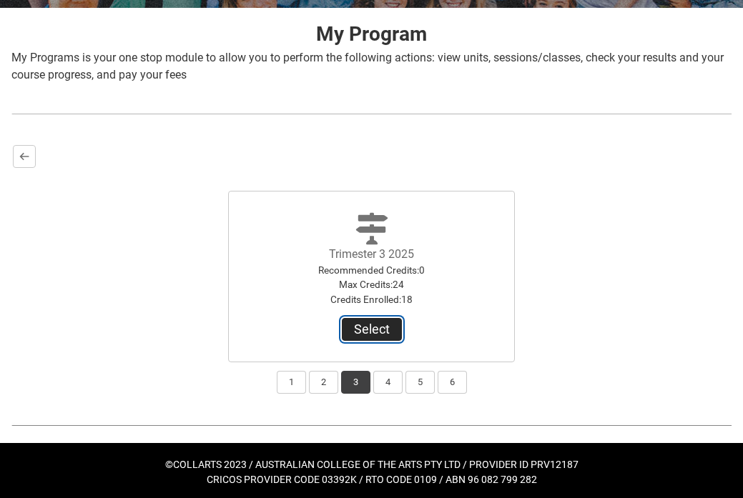
click at [380, 330] on button "Select" at bounding box center [372, 329] width 60 height 23
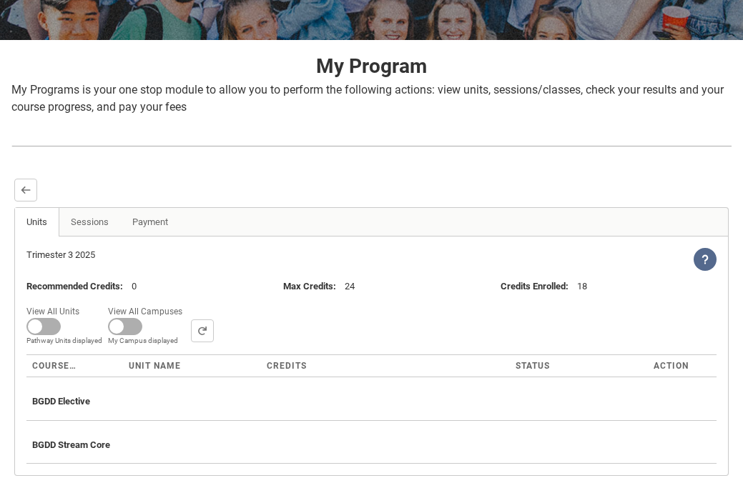
scroll to position [333, 0]
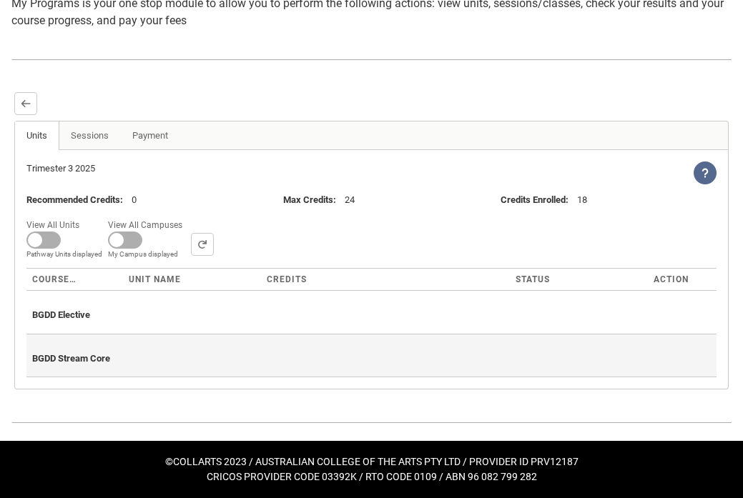
click at [320, 350] on div "BGDD Stream Core" at bounding box center [371, 355] width 679 height 31
click at [62, 368] on div "BGDD Stream Core" at bounding box center [371, 355] width 679 height 31
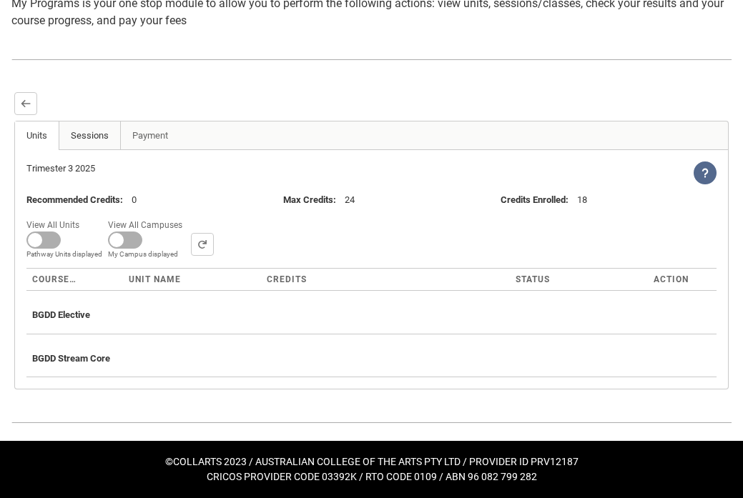
click at [85, 128] on link "Sessions" at bounding box center [90, 136] width 62 height 29
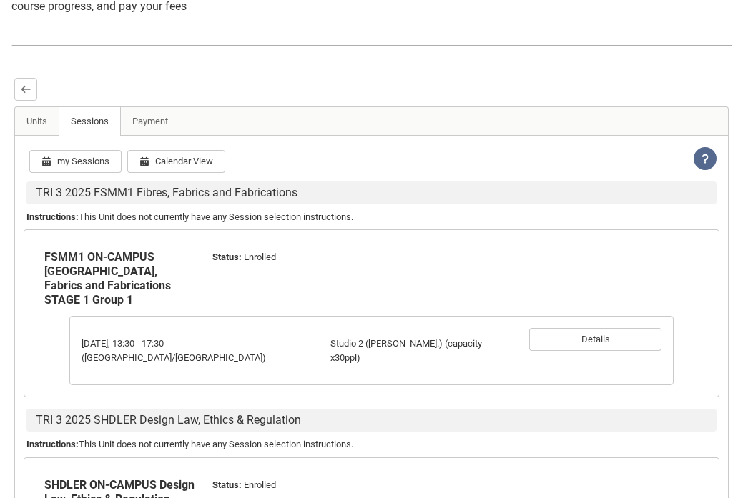
click at [31, 308] on div "FSMM1 ON-CAMPUS Fibres, Fabrics and Fabrications STAGE 1 Group 1 Status : Enrol…" at bounding box center [372, 314] width 696 height 168
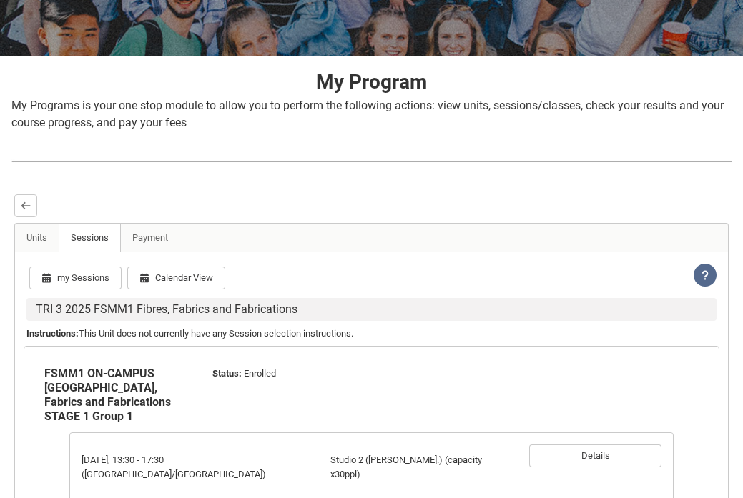
scroll to position [247, 0]
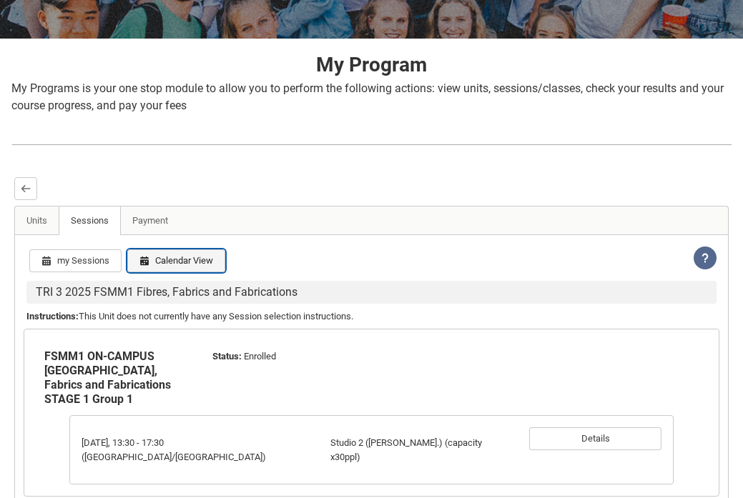
click at [170, 252] on button "Calendar View" at bounding box center [176, 261] width 98 height 23
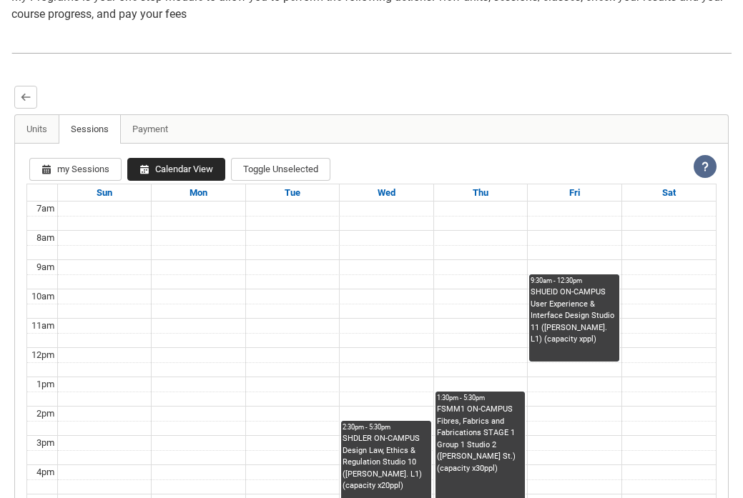
scroll to position [332, 0]
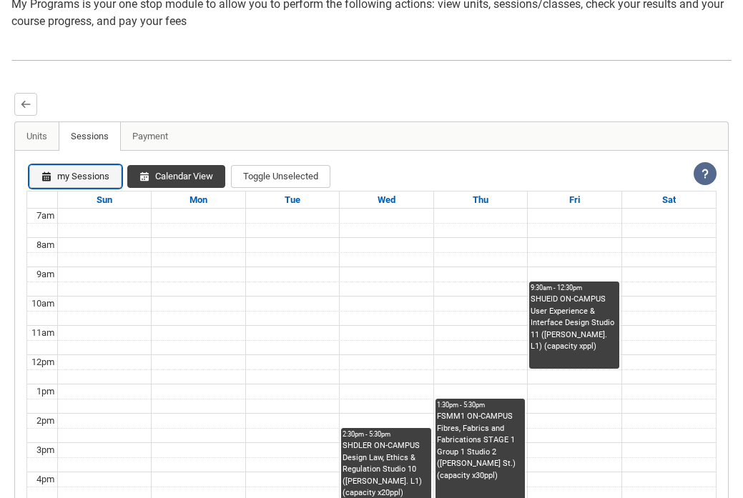
click at [81, 167] on button "my Sessions" at bounding box center [75, 176] width 92 height 23
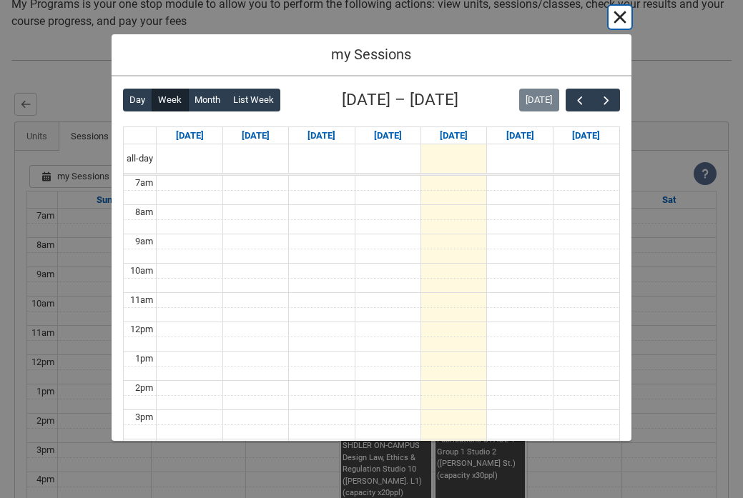
click at [621, 21] on button "Cancel and close" at bounding box center [620, 17] width 23 height 23
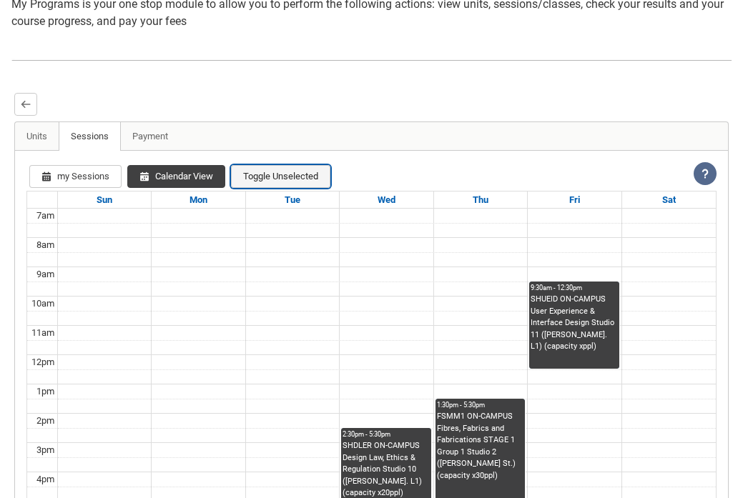
click at [270, 177] on button "Toggle Unselected" at bounding box center [280, 176] width 99 height 23
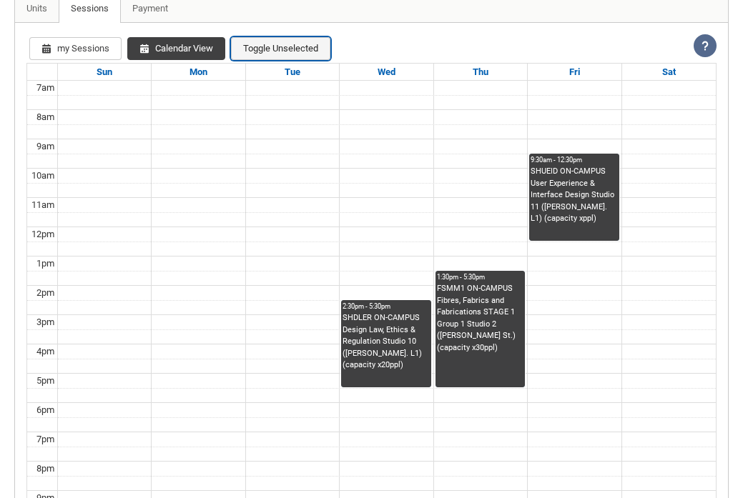
scroll to position [463, 0]
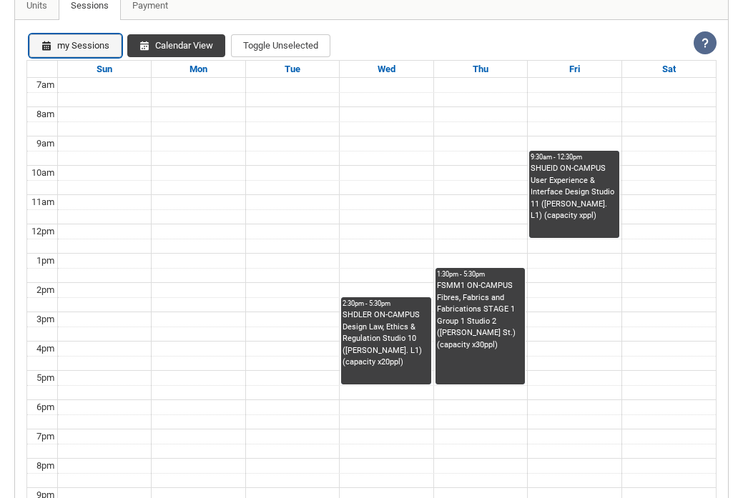
click at [77, 40] on button "my Sessions" at bounding box center [75, 45] width 92 height 23
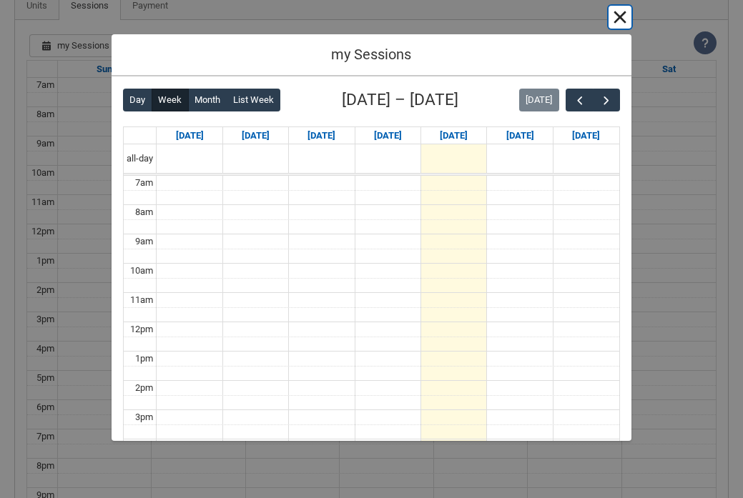
click at [611, 12] on button "Cancel and close" at bounding box center [620, 17] width 23 height 23
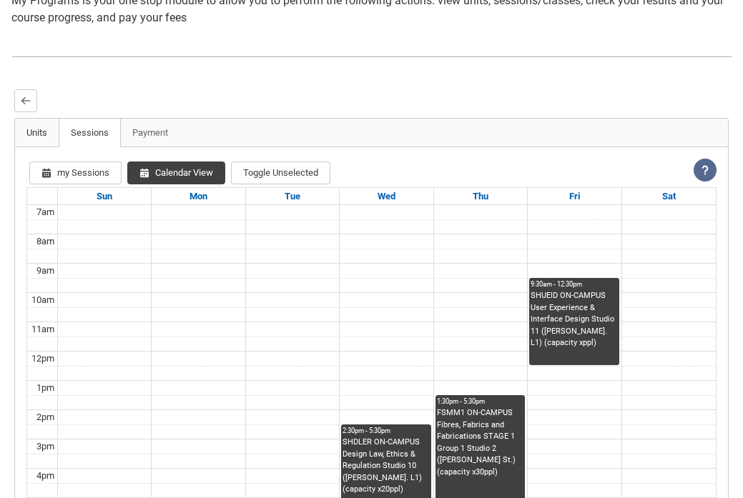
click at [16, 136] on link "Units" at bounding box center [37, 133] width 44 height 29
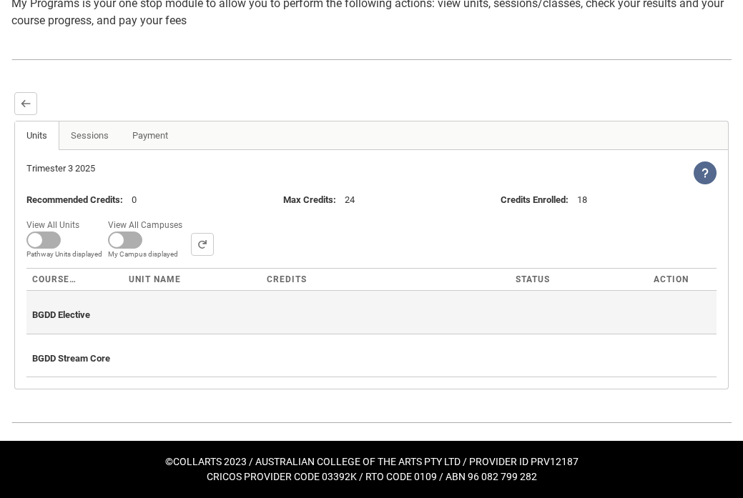
click at [72, 316] on span "BGDD Elective" at bounding box center [61, 315] width 58 height 11
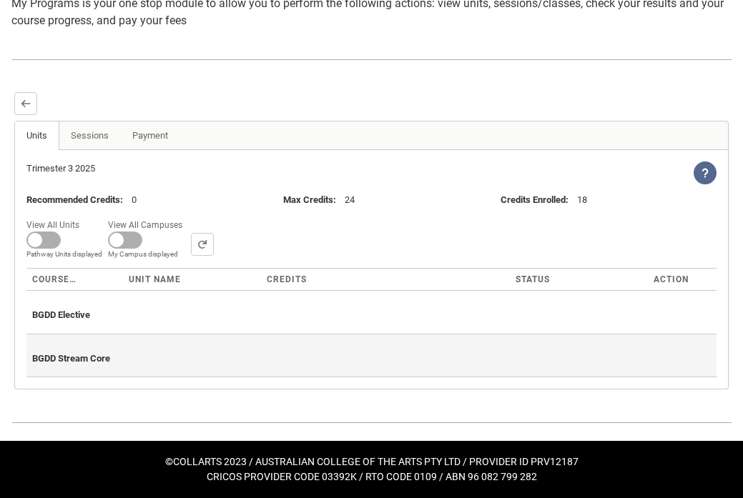
click at [121, 338] on th "BGDD Stream Core" at bounding box center [371, 356] width 690 height 44
click at [117, 350] on div "BGDD Stream Core" at bounding box center [371, 355] width 679 height 31
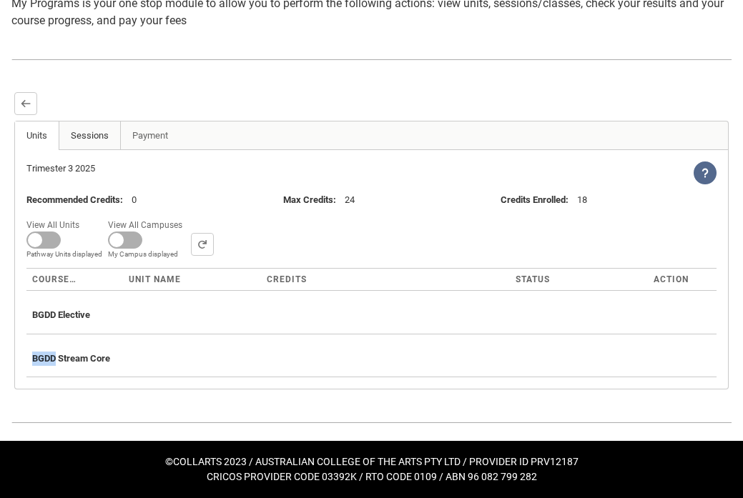
click at [95, 136] on link "Sessions" at bounding box center [90, 136] width 62 height 29
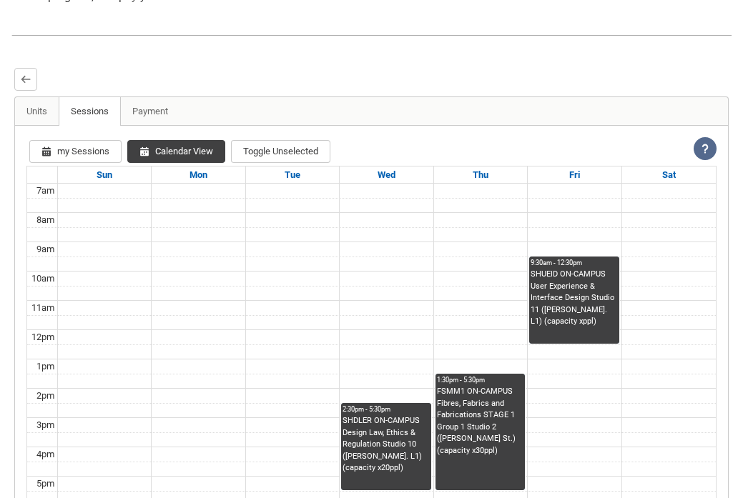
scroll to position [0, 0]
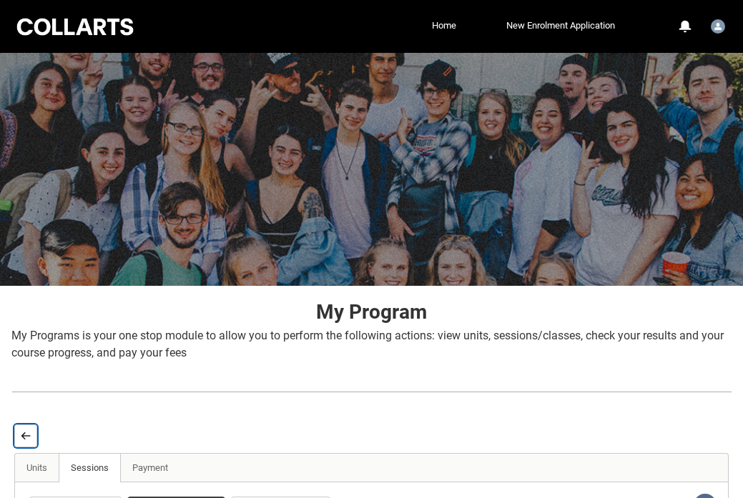
click at [24, 431] on lightning-primitive-icon "button" at bounding box center [26, 436] width 10 height 11
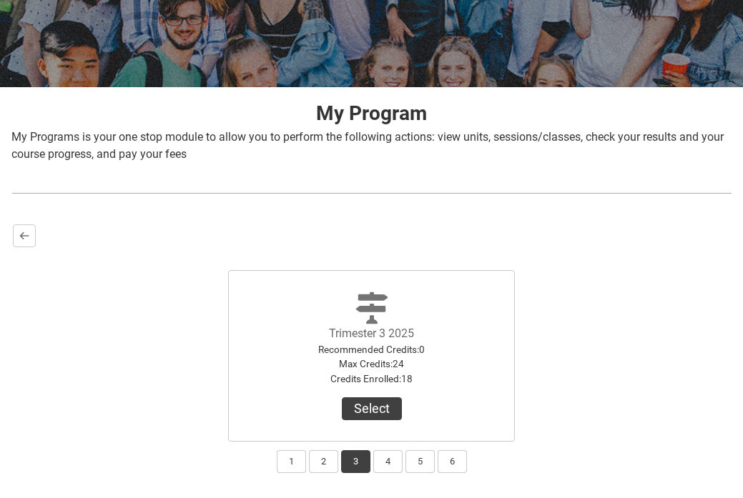
scroll to position [207, 0]
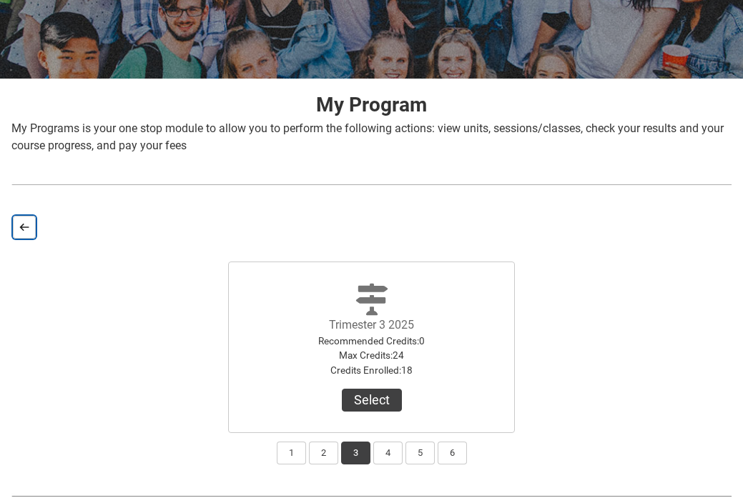
click at [19, 235] on button "Back" at bounding box center [24, 227] width 23 height 23
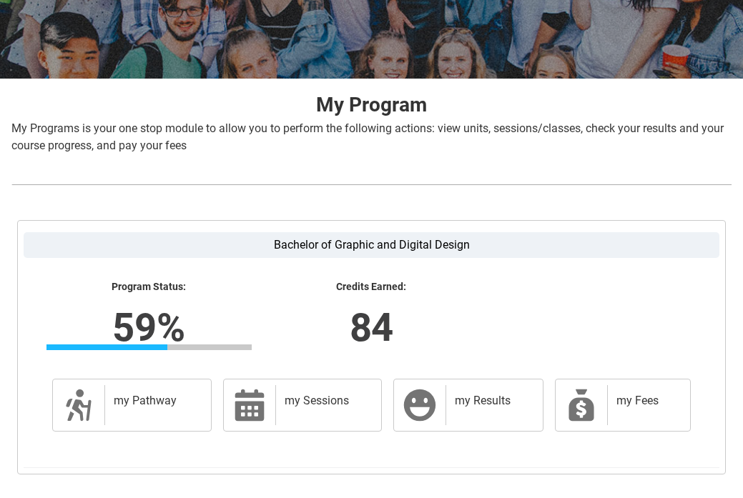
scroll to position [295, 0]
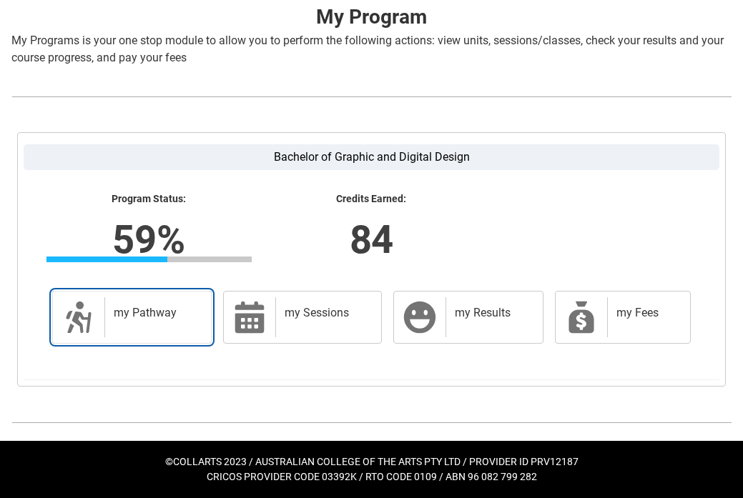
click at [79, 321] on icon at bounding box center [78, 317] width 25 height 31
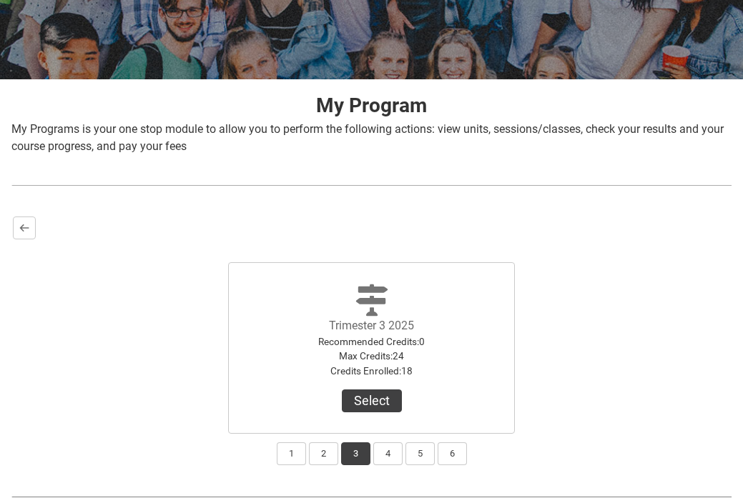
scroll to position [281, 0]
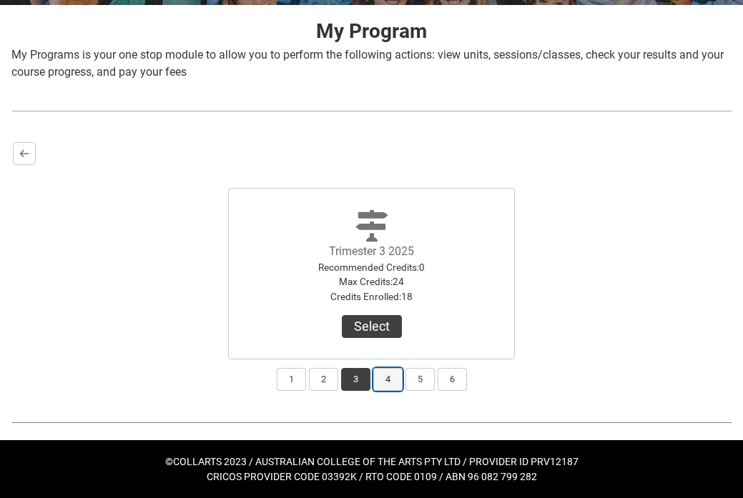
click at [388, 378] on button "4" at bounding box center [387, 379] width 29 height 23
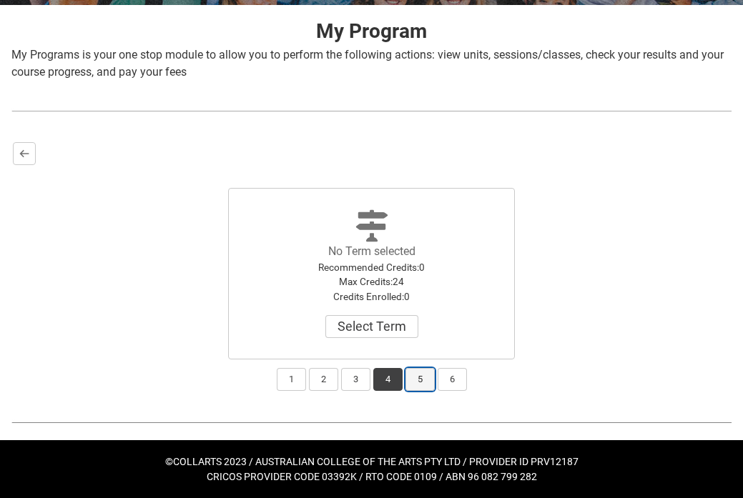
click at [418, 376] on button "5" at bounding box center [419, 379] width 29 height 23
click at [456, 378] on button "6" at bounding box center [452, 379] width 29 height 23
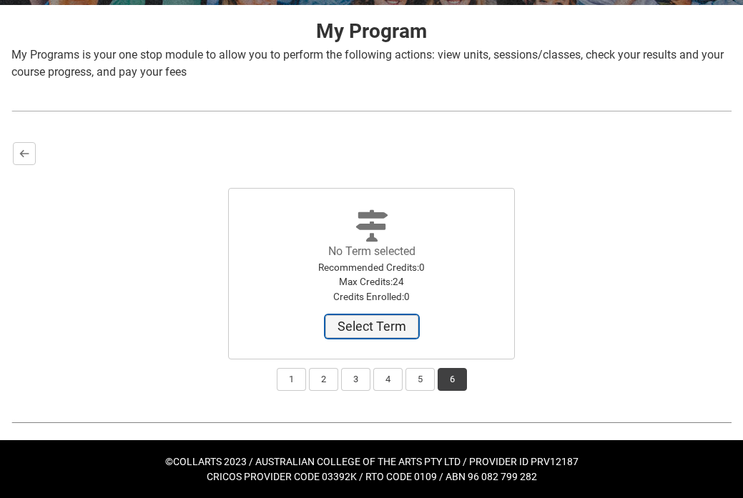
click at [364, 330] on button "Select Term" at bounding box center [371, 326] width 93 height 23
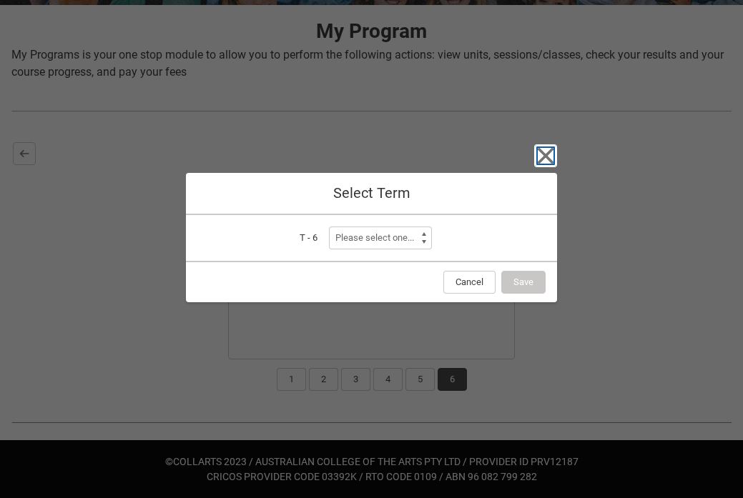
click at [551, 162] on icon "button" at bounding box center [546, 156] width 16 height 16
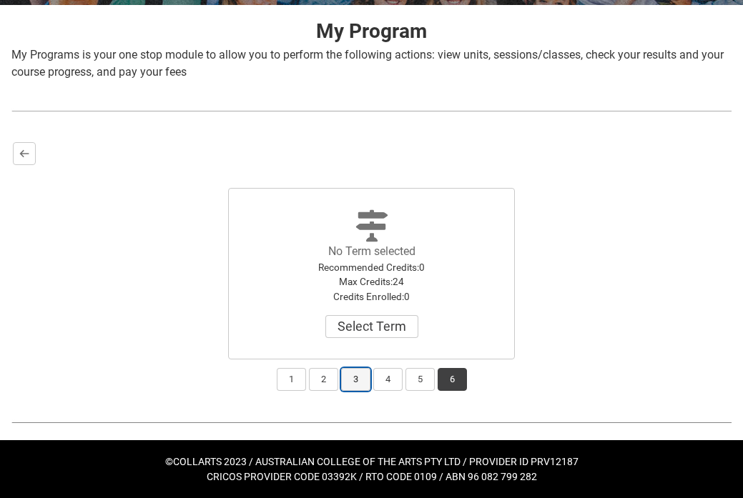
click at [355, 376] on button "3" at bounding box center [355, 379] width 29 height 23
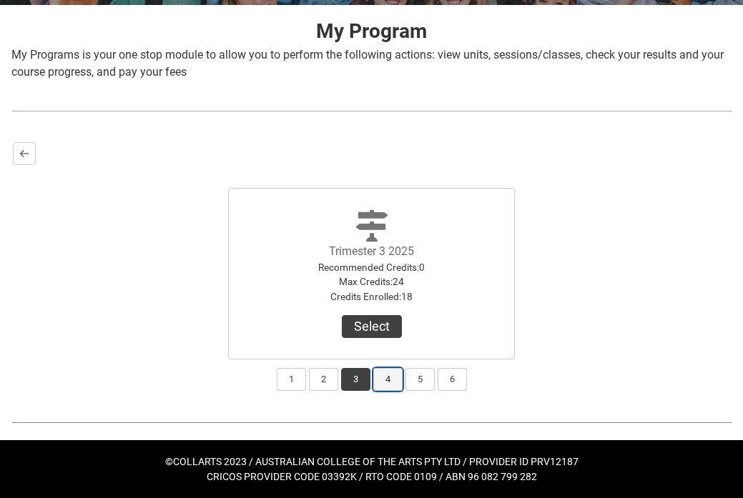
click at [388, 378] on button "4" at bounding box center [387, 379] width 29 height 23
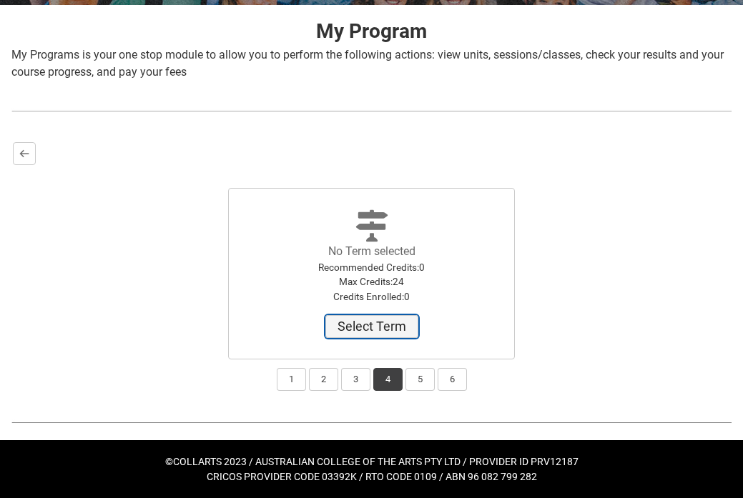
click at [388, 333] on button "Select Term" at bounding box center [371, 326] width 93 height 23
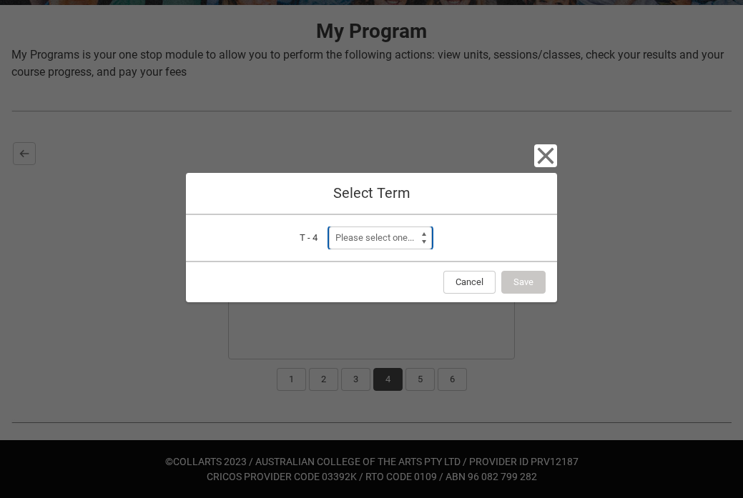
click at [397, 227] on select "Please select one... Trimester 1 2026" at bounding box center [380, 238] width 103 height 23
select select "a0pI70000004aTdIAI"
click at [329, 227] on select "Please select one... Trimester 1 2026" at bounding box center [380, 238] width 103 height 23
click at [539, 135] on div "Cancel Select Term T - 4 Term Please select one... Trimester 1 2026 Cancel Save" at bounding box center [372, 249] width 372 height 498
click at [541, 163] on icon "button" at bounding box center [545, 155] width 23 height 23
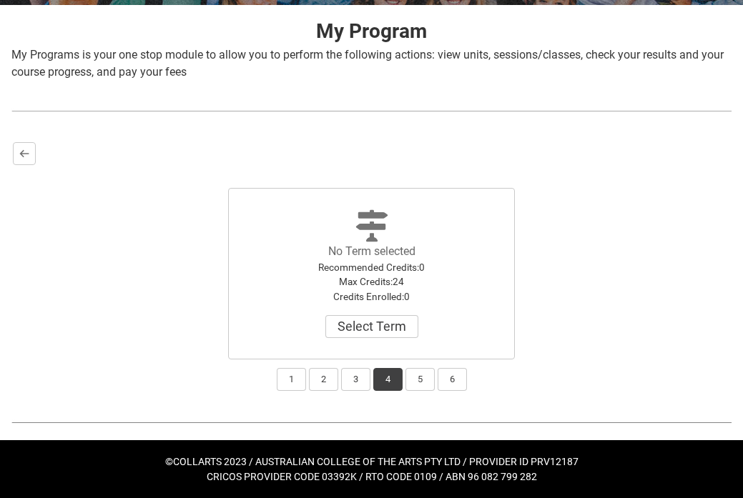
scroll to position [279, 0]
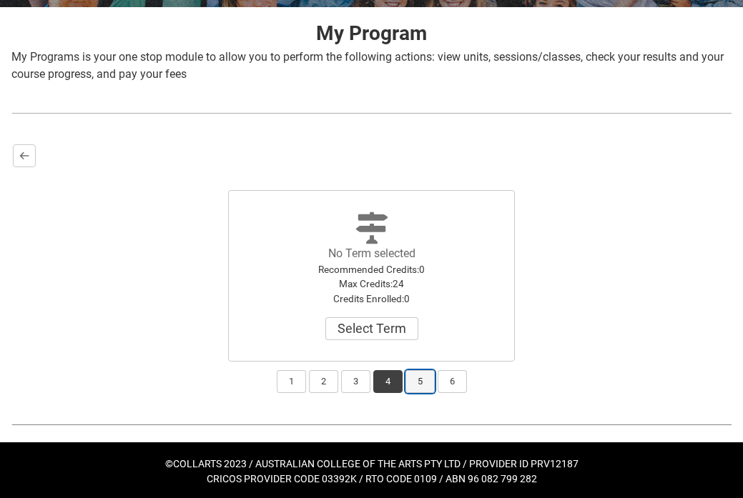
click at [414, 388] on button "5" at bounding box center [419, 381] width 29 height 23
click at [450, 378] on button "6" at bounding box center [452, 381] width 29 height 23
click at [351, 390] on button "3" at bounding box center [355, 381] width 29 height 23
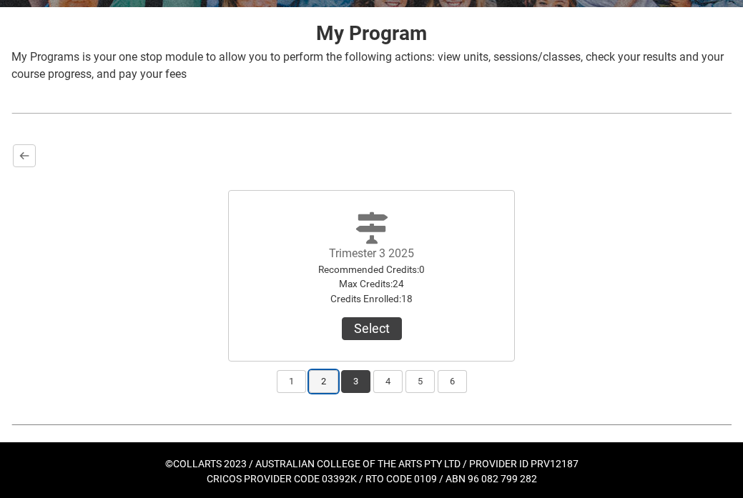
click at [327, 383] on button "2" at bounding box center [323, 381] width 29 height 23
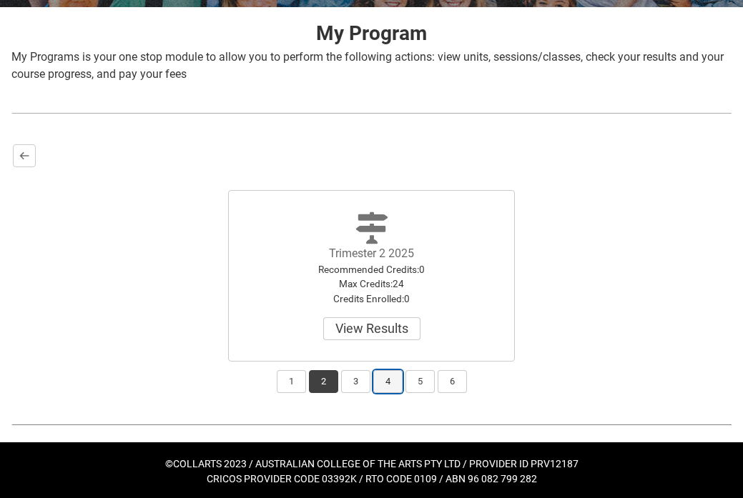
click at [386, 382] on button "4" at bounding box center [387, 381] width 29 height 23
click at [365, 383] on button "3" at bounding box center [355, 381] width 29 height 23
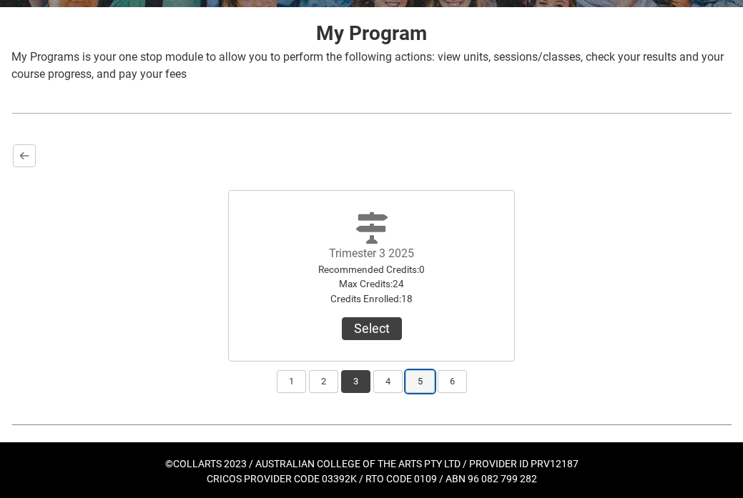
click at [412, 379] on button "5" at bounding box center [419, 381] width 29 height 23
click at [407, 378] on button "5" at bounding box center [419, 381] width 29 height 23
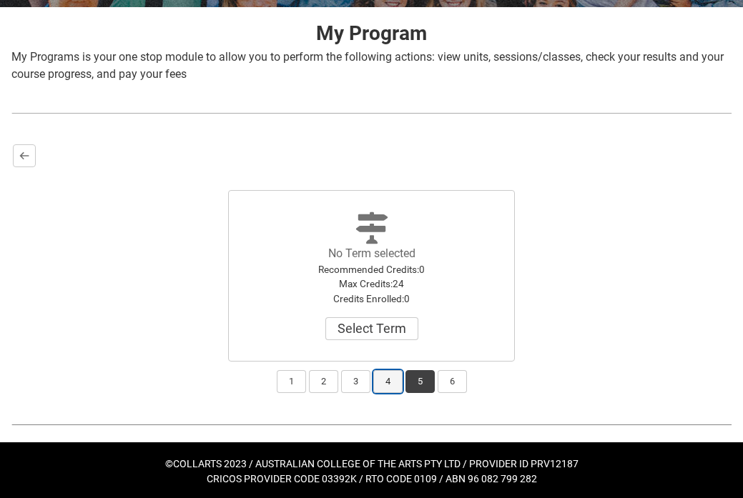
click at [402, 378] on button "4" at bounding box center [387, 381] width 29 height 23
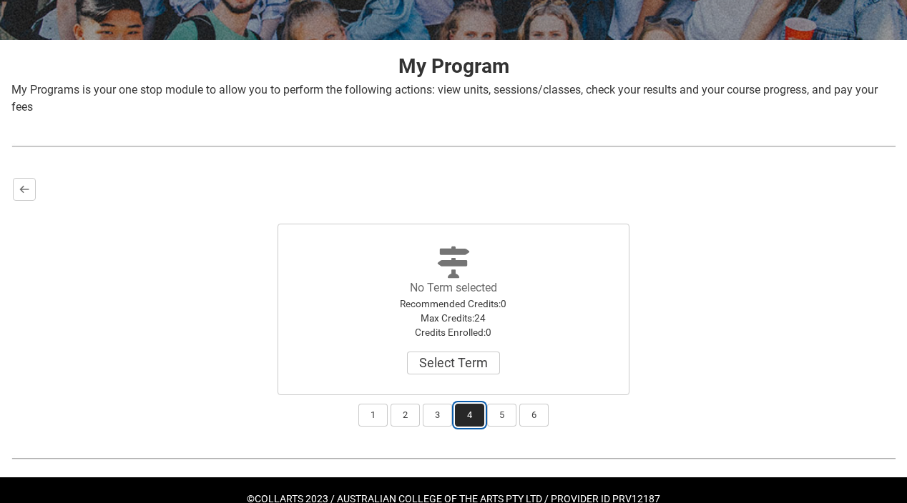
scroll to position [246, 0]
click at [442, 417] on button "3" at bounding box center [437, 415] width 29 height 23
click at [463, 416] on button "4" at bounding box center [469, 415] width 29 height 23
click at [459, 367] on button "Select Term" at bounding box center [453, 363] width 93 height 23
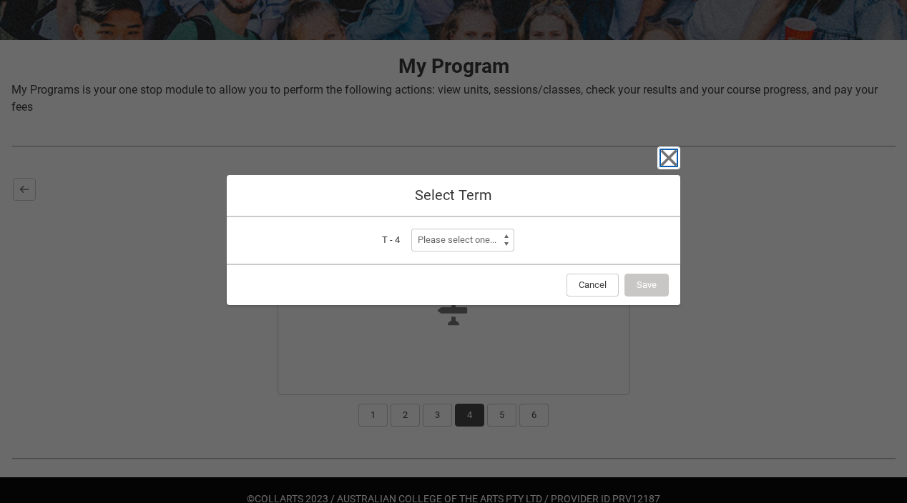
click at [666, 151] on icon "button" at bounding box center [668, 158] width 23 height 23
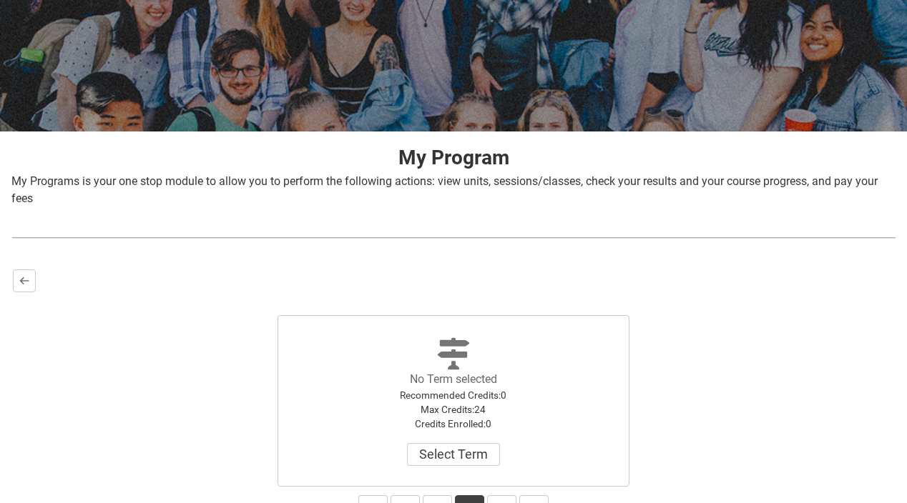
scroll to position [278, 0]
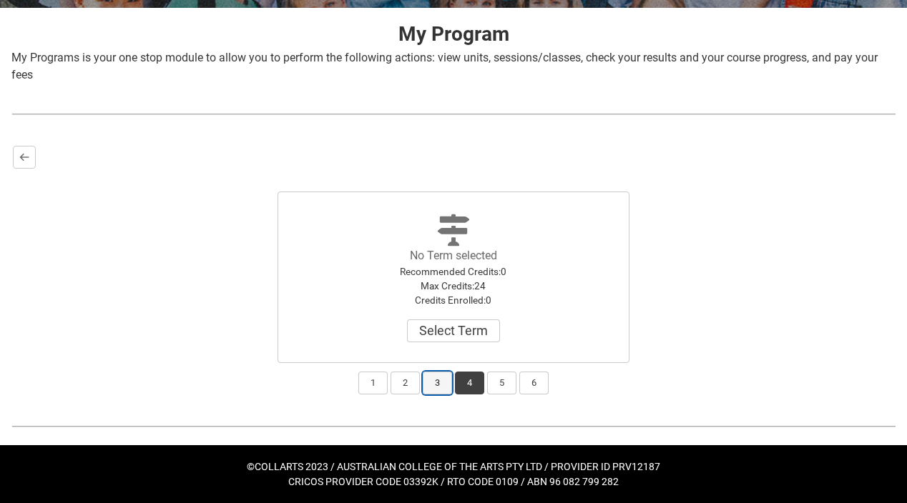
click at [441, 373] on button "3" at bounding box center [437, 383] width 29 height 23
click at [453, 320] on button "Select" at bounding box center [453, 331] width 60 height 23
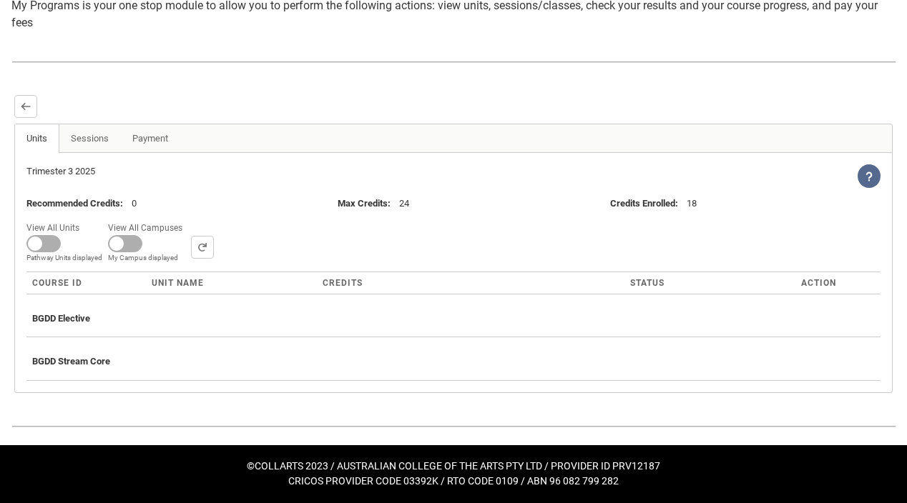
scroll to position [330, 0]
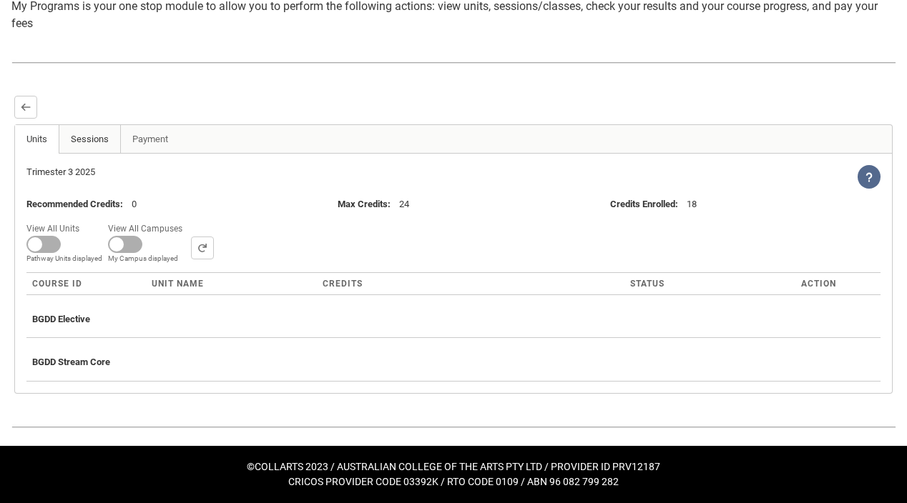
click at [94, 145] on link "Sessions" at bounding box center [90, 139] width 62 height 29
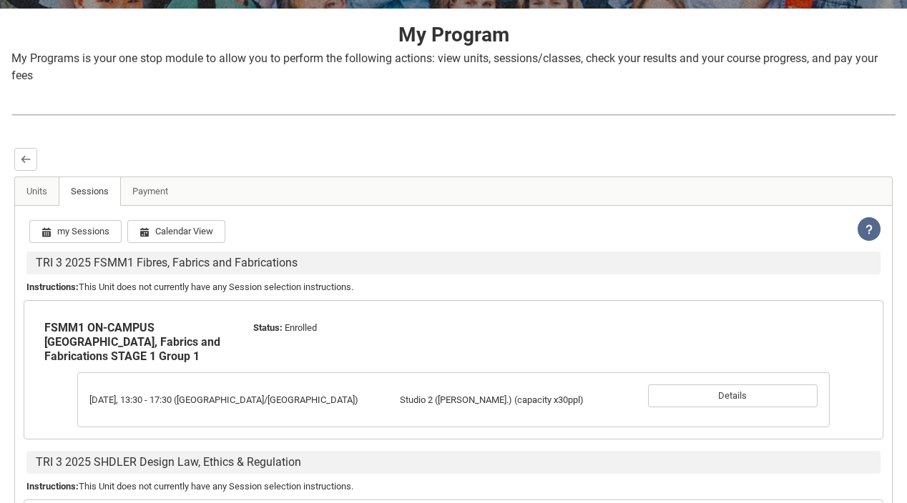
scroll to position [258, 0]
